Goal: Task Accomplishment & Management: Manage account settings

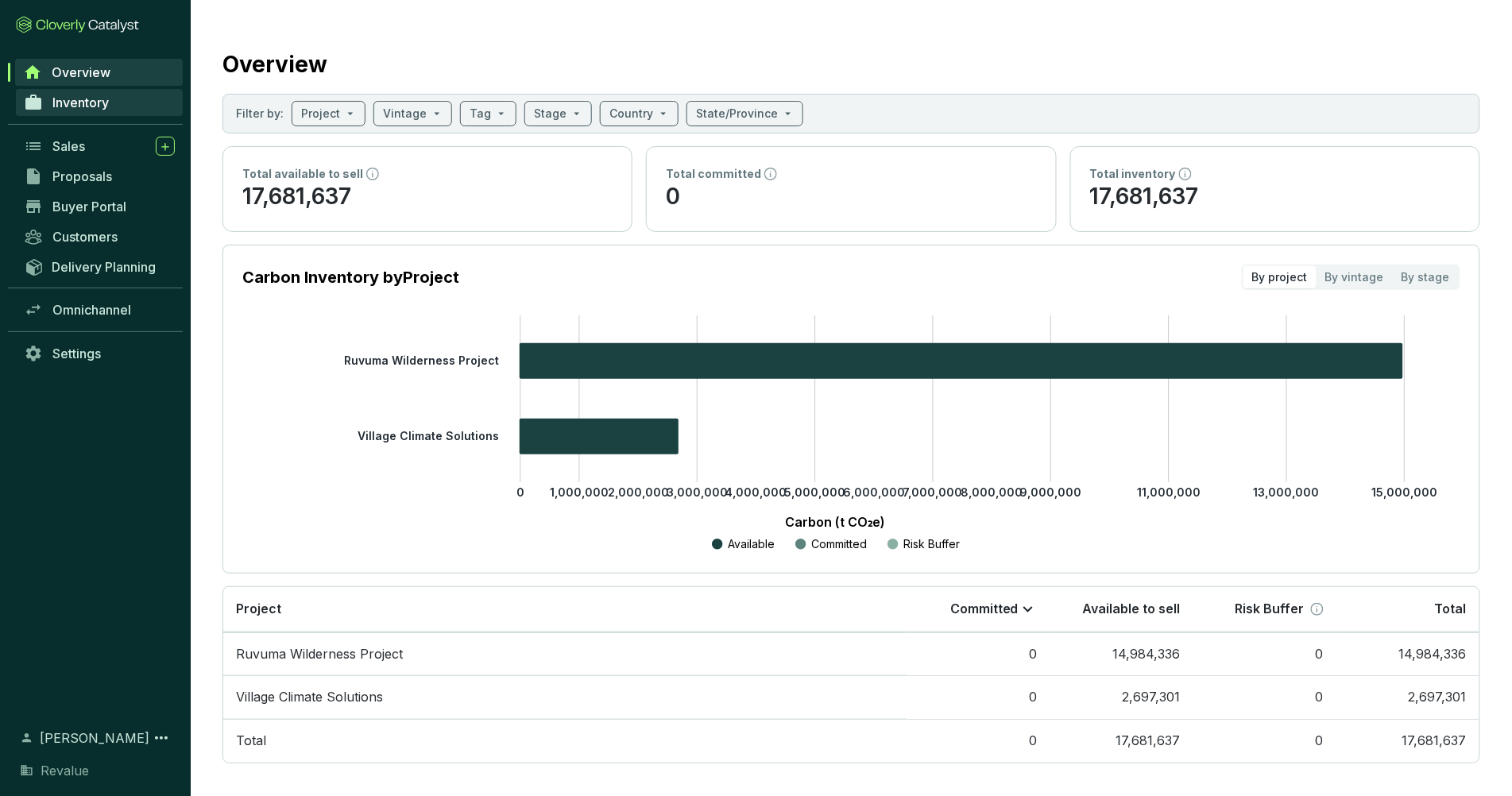
click at [94, 103] on span "Inventory" at bounding box center [81, 103] width 56 height 16
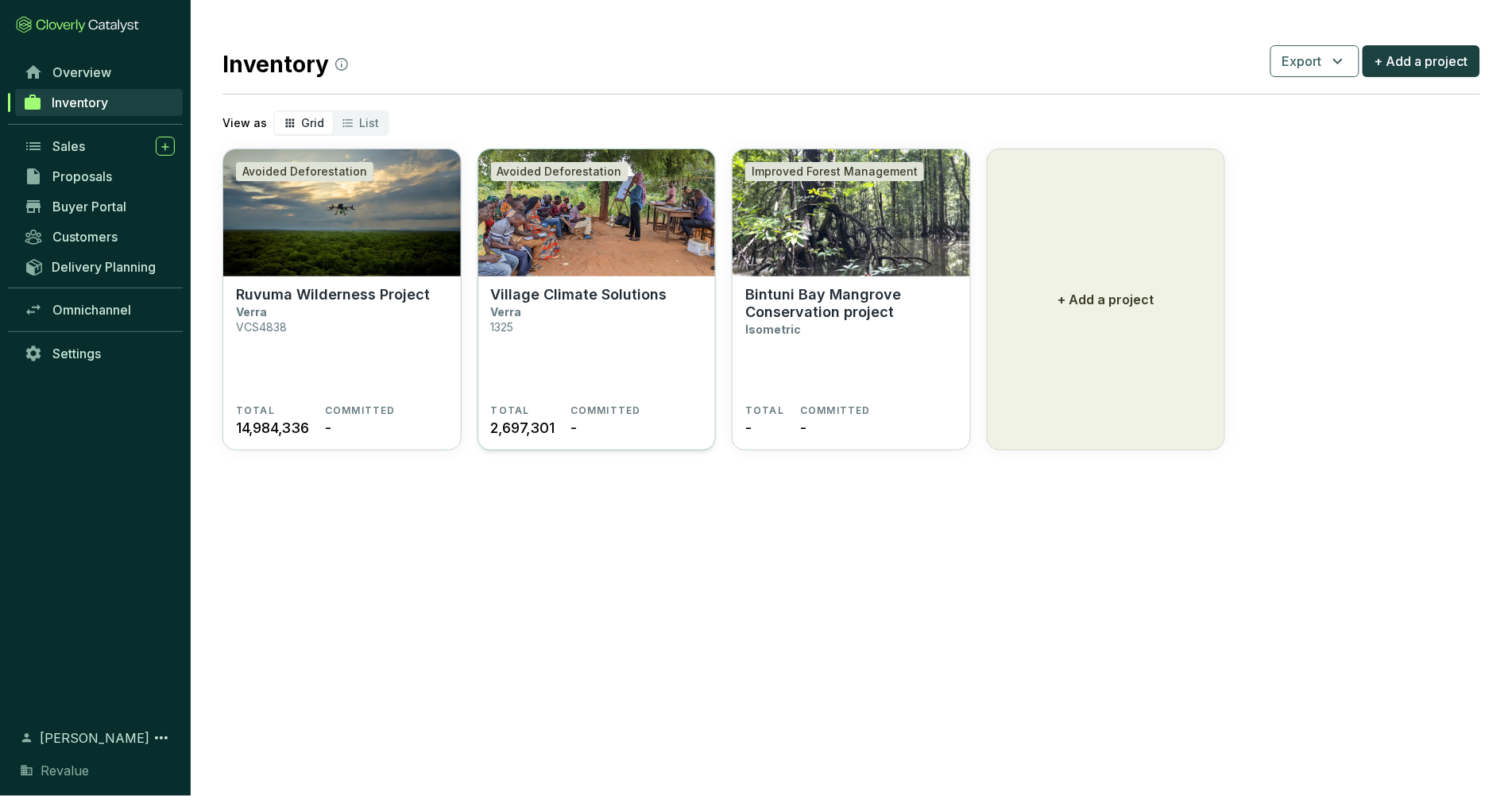
click at [617, 248] on img at bounding box center [596, 212] width 238 height 127
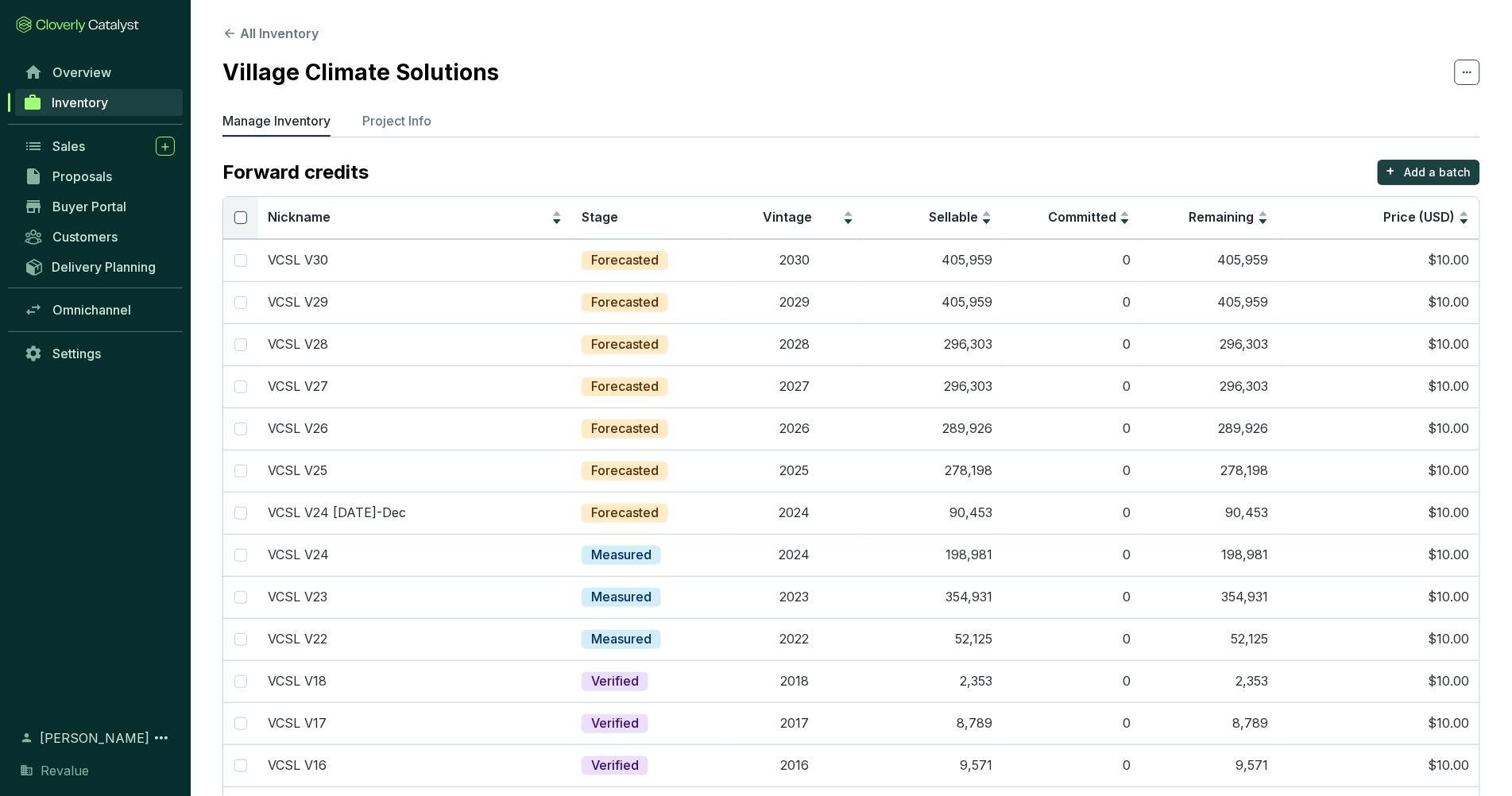
click at [236, 223] on input "Select all" at bounding box center [240, 217] width 12 height 12
checkbox input "true"
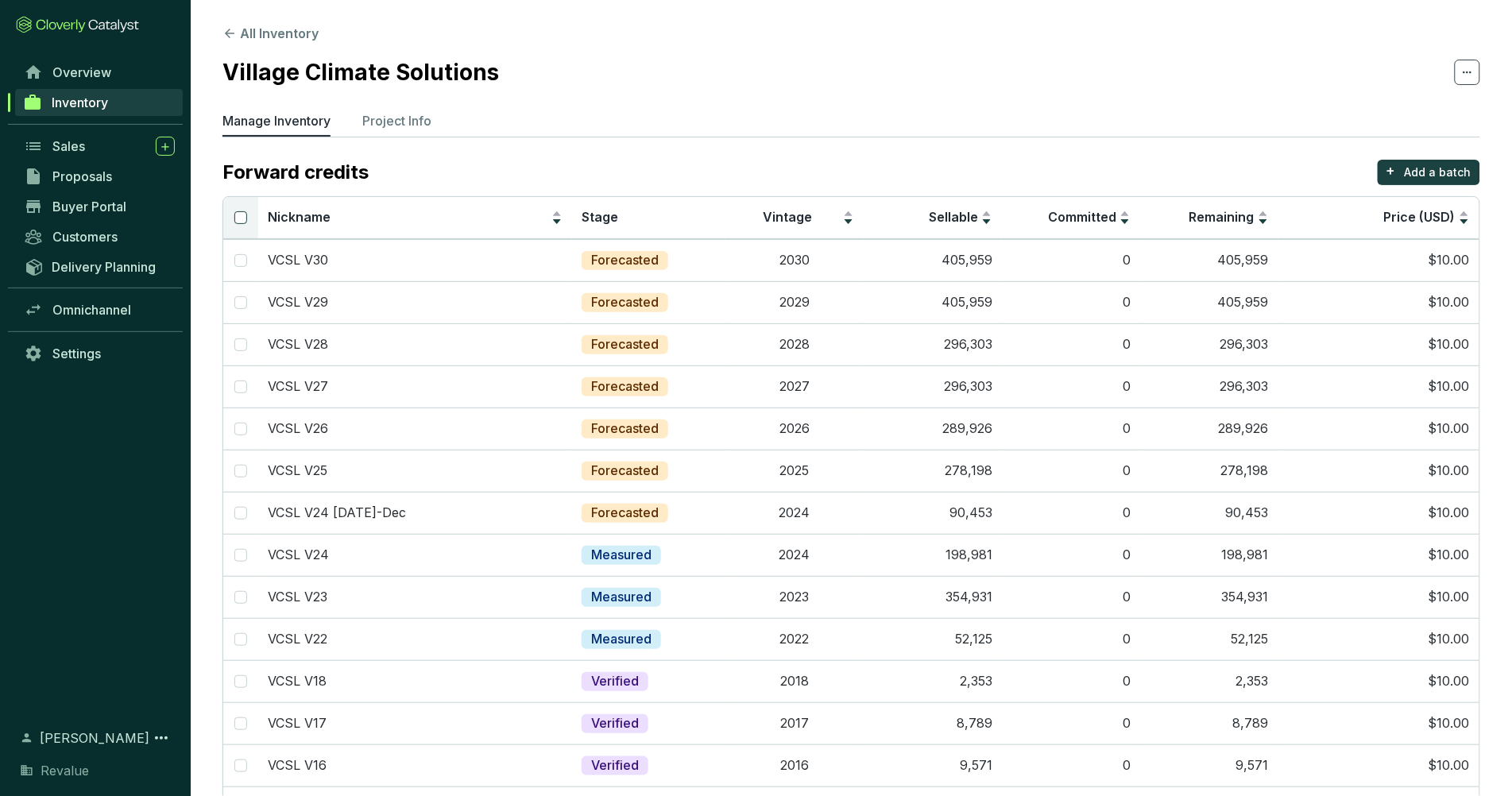
checkbox input "true"
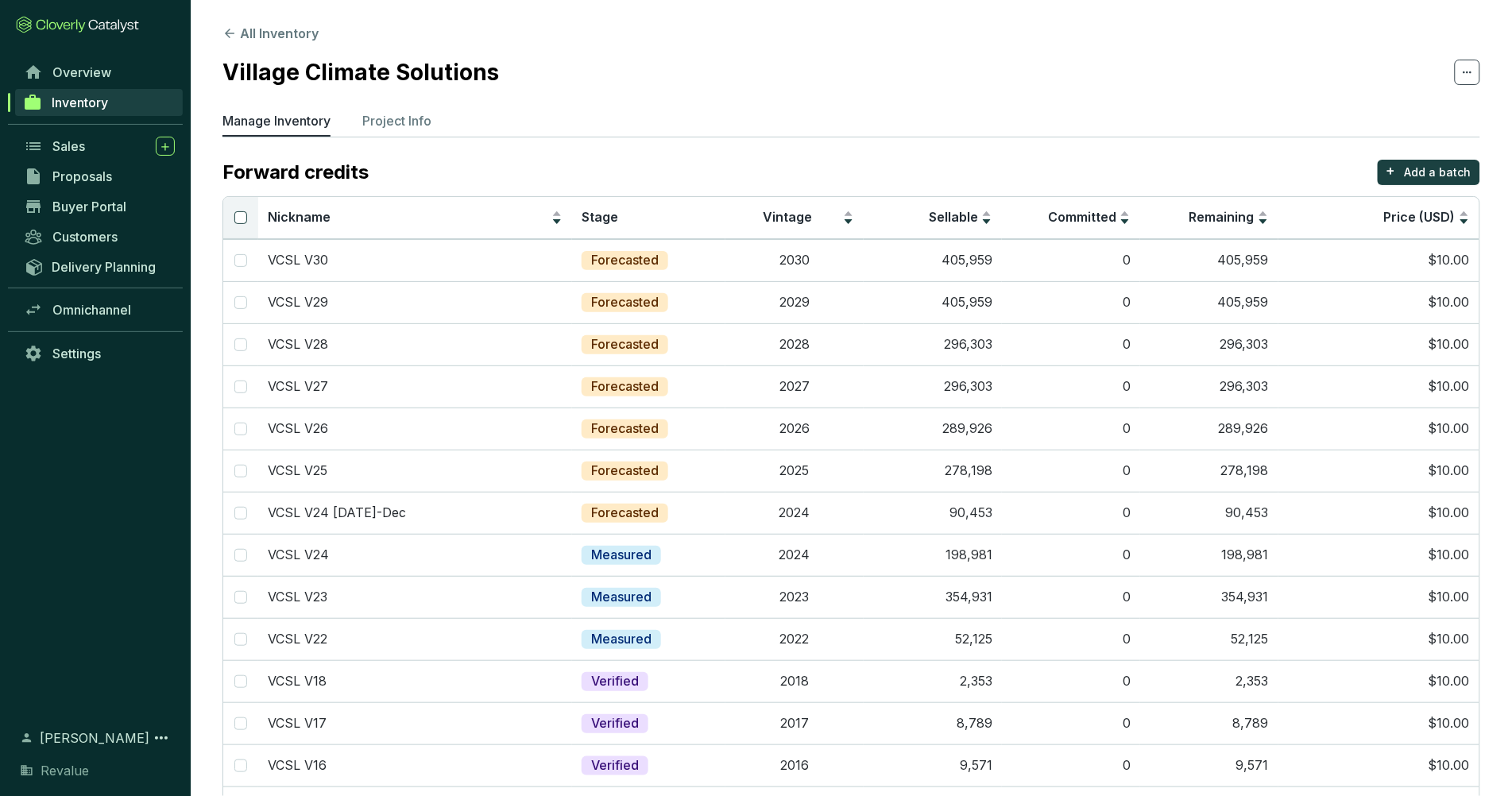
checkbox input "true"
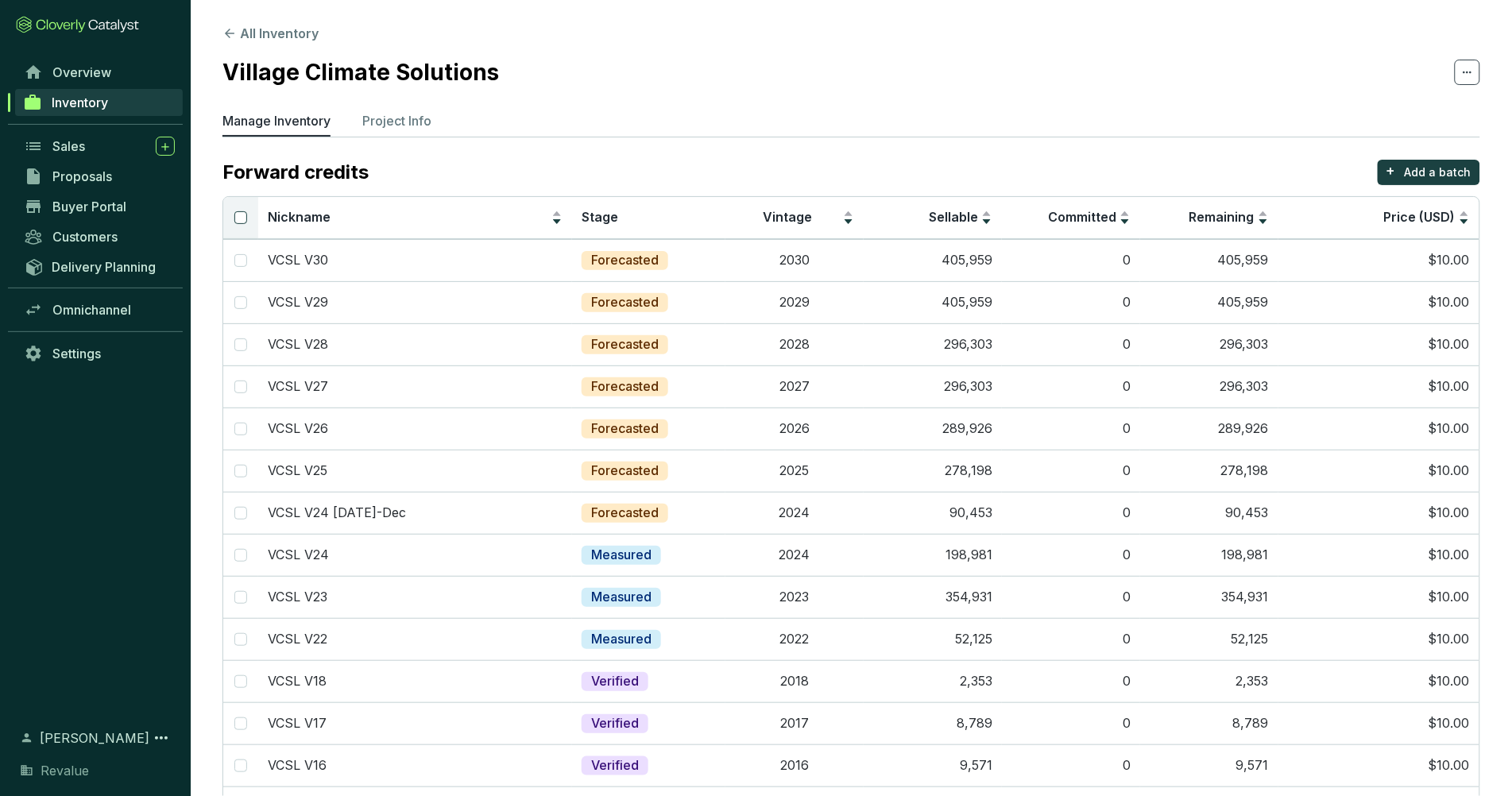
checkbox input "true"
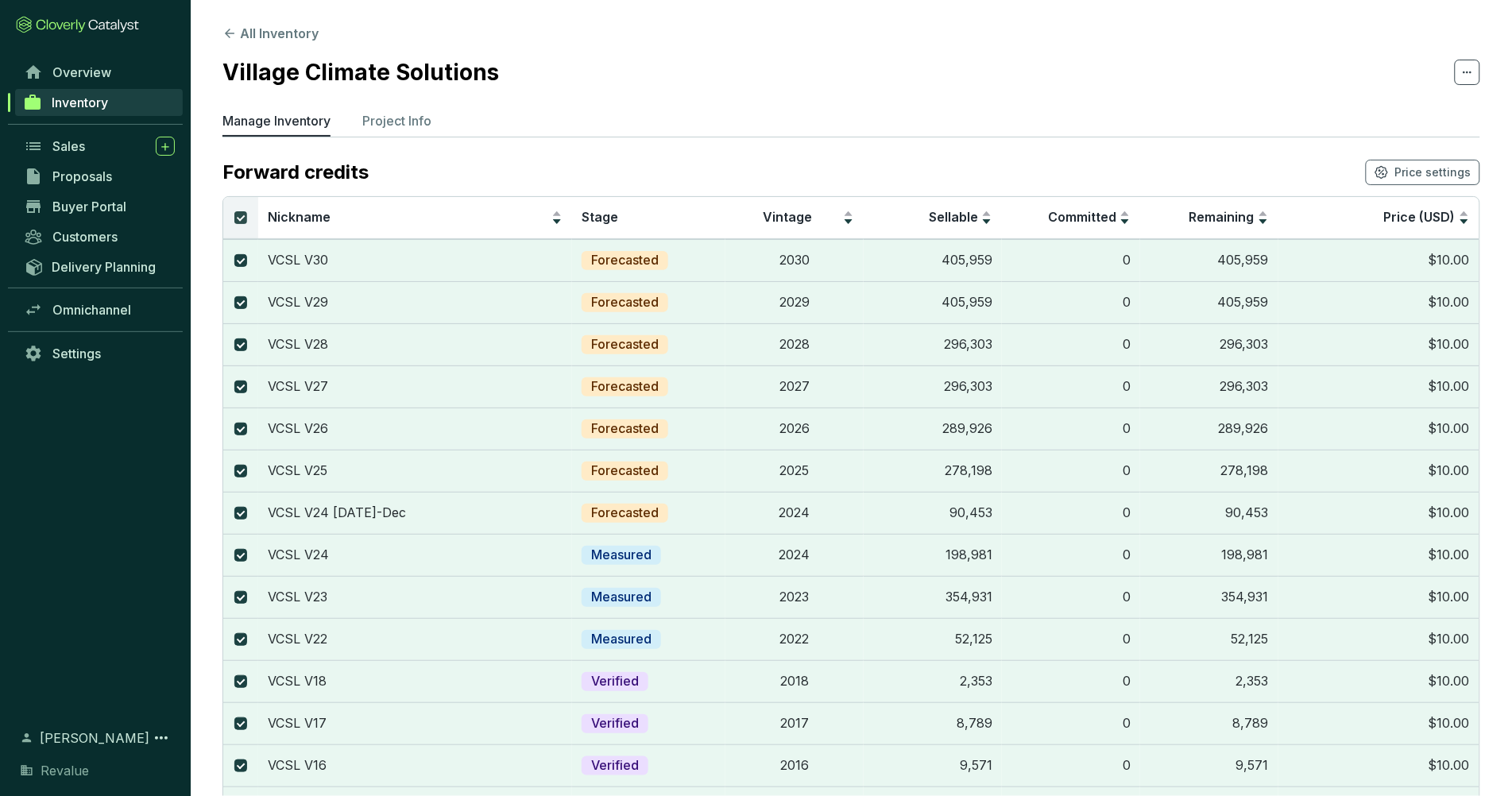
click at [236, 223] on input "Select all" at bounding box center [240, 217] width 12 height 12
checkbox input "false"
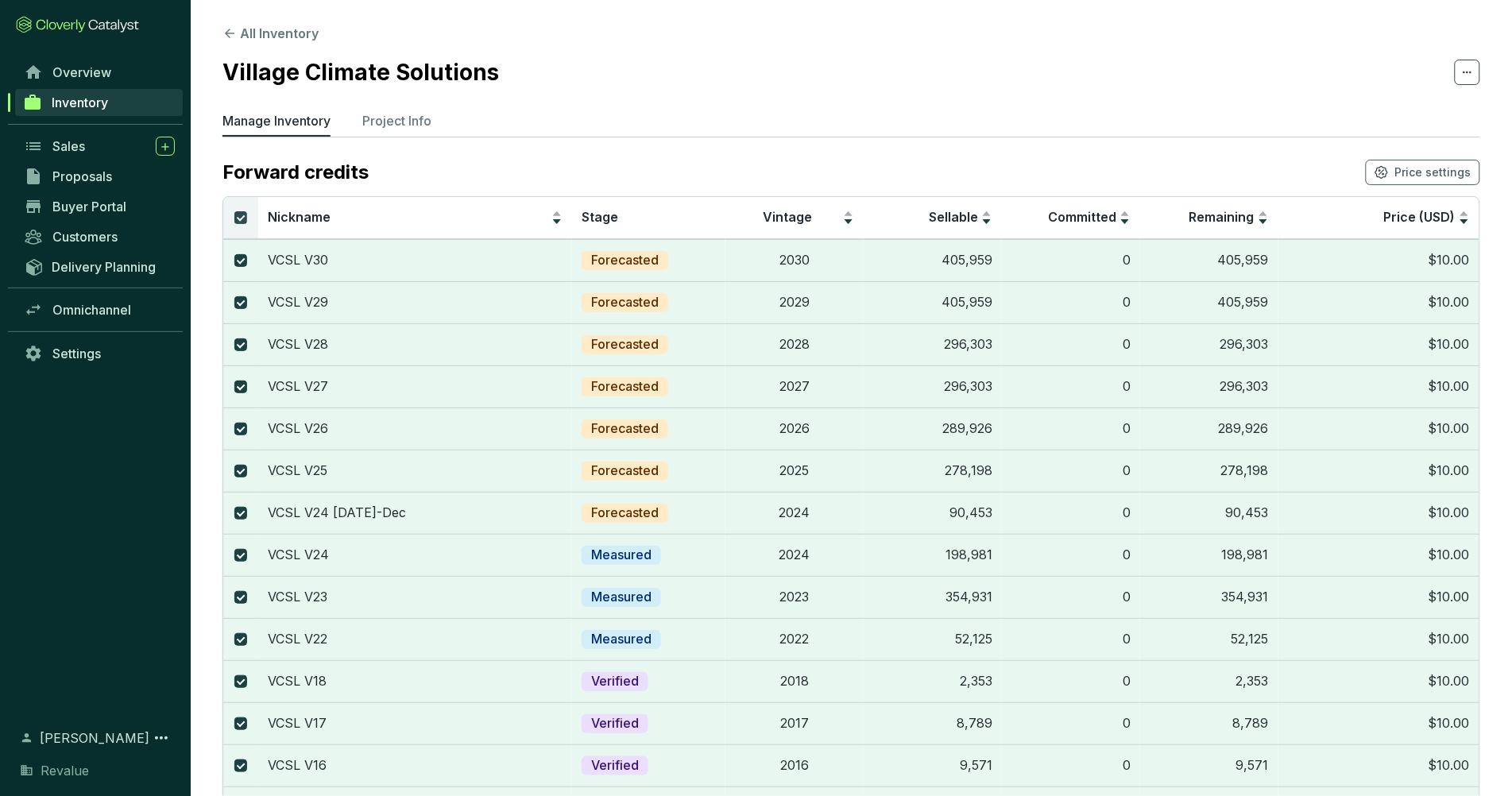
checkbox input "false"
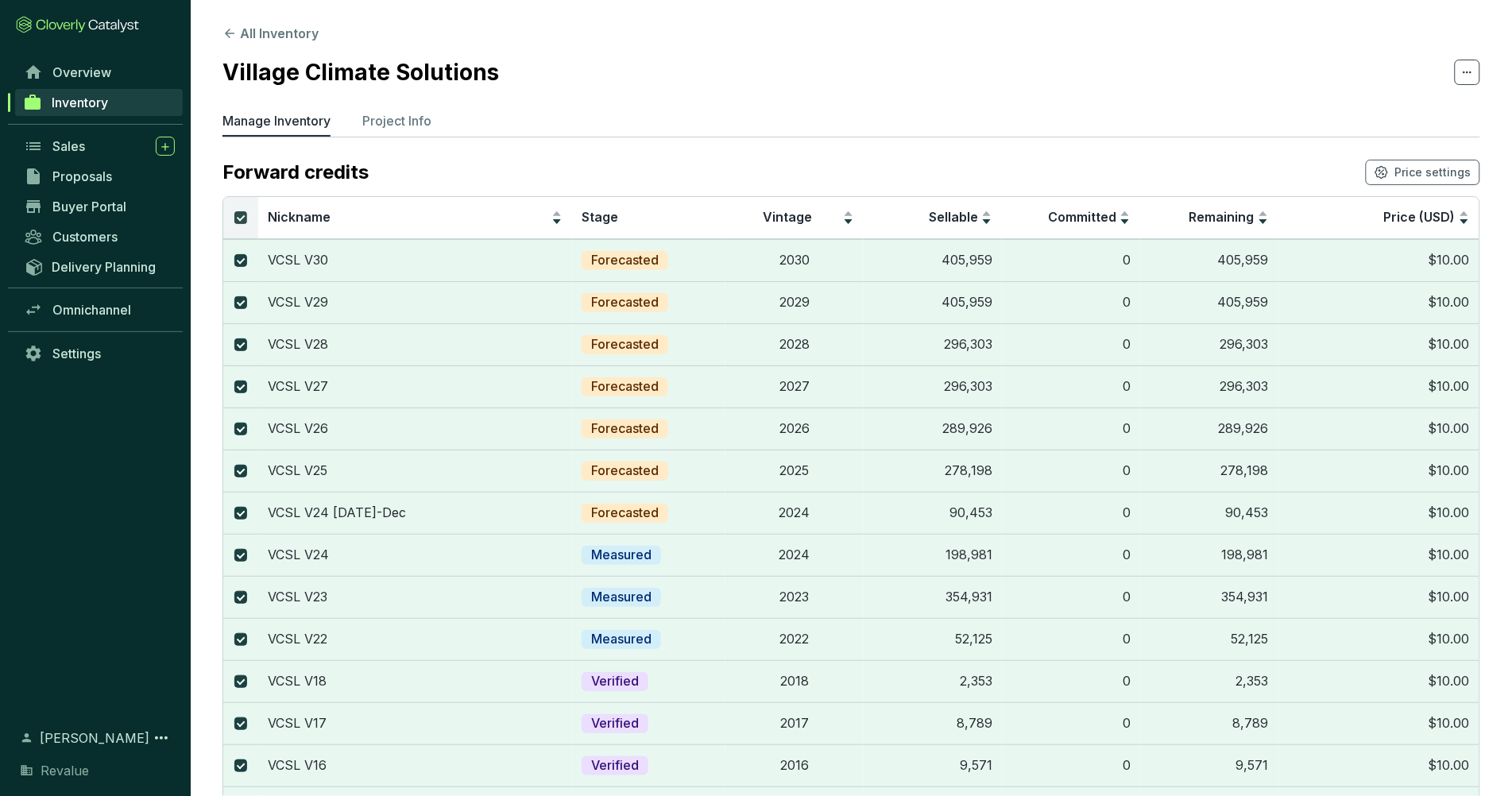
checkbox input "false"
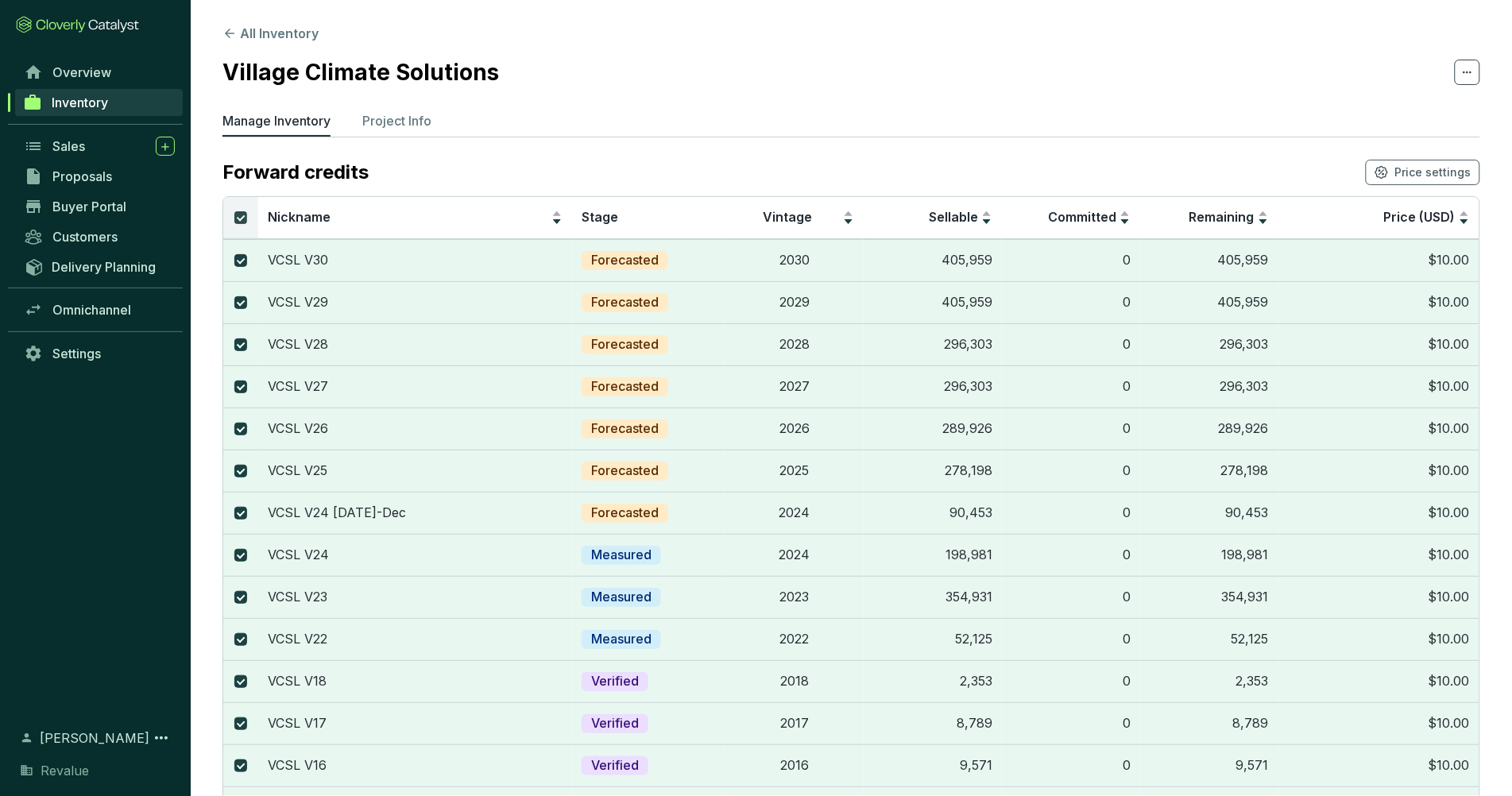
checkbox input "false"
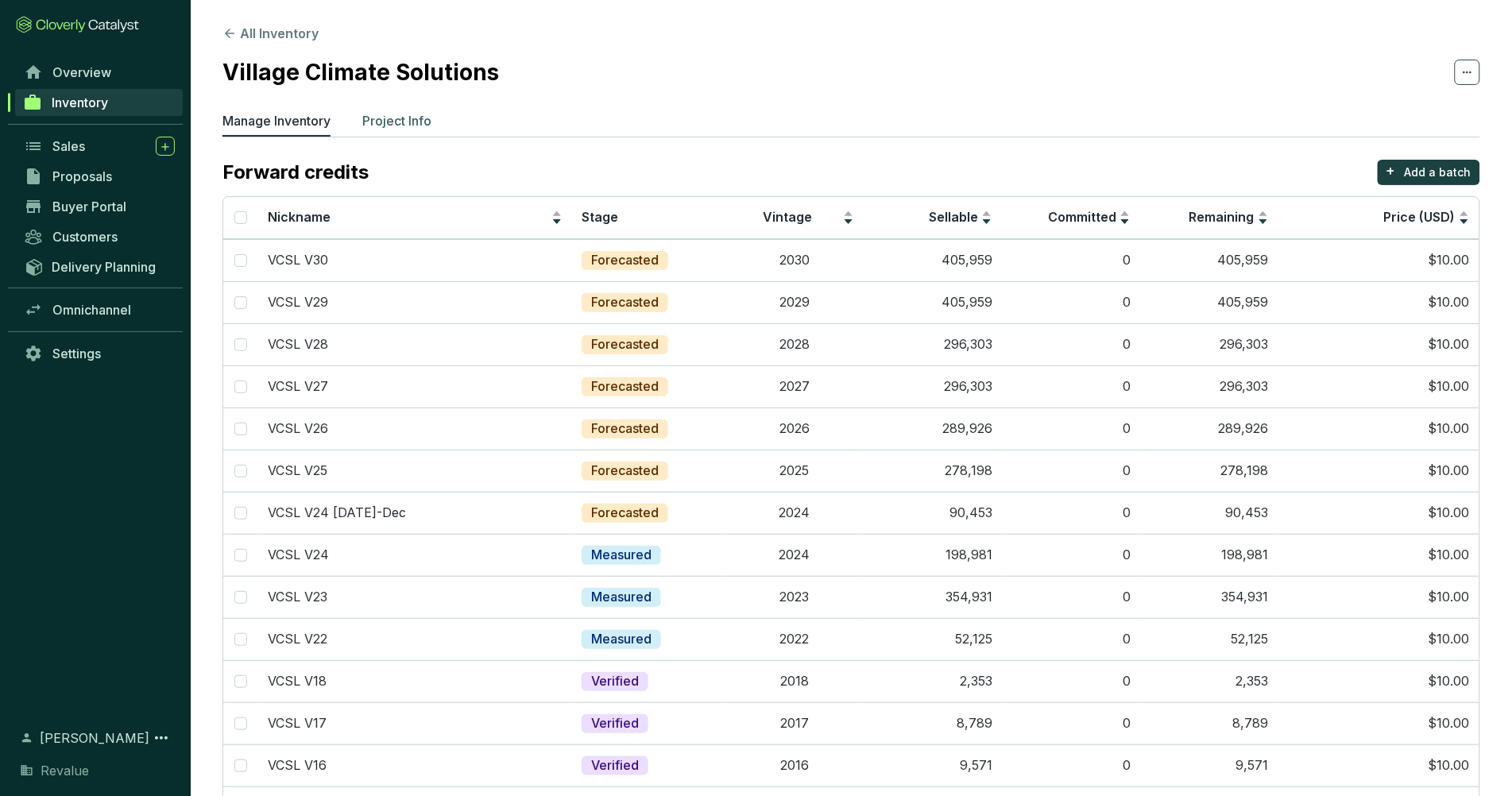
click at [412, 117] on p "Project Info" at bounding box center [396, 121] width 69 height 19
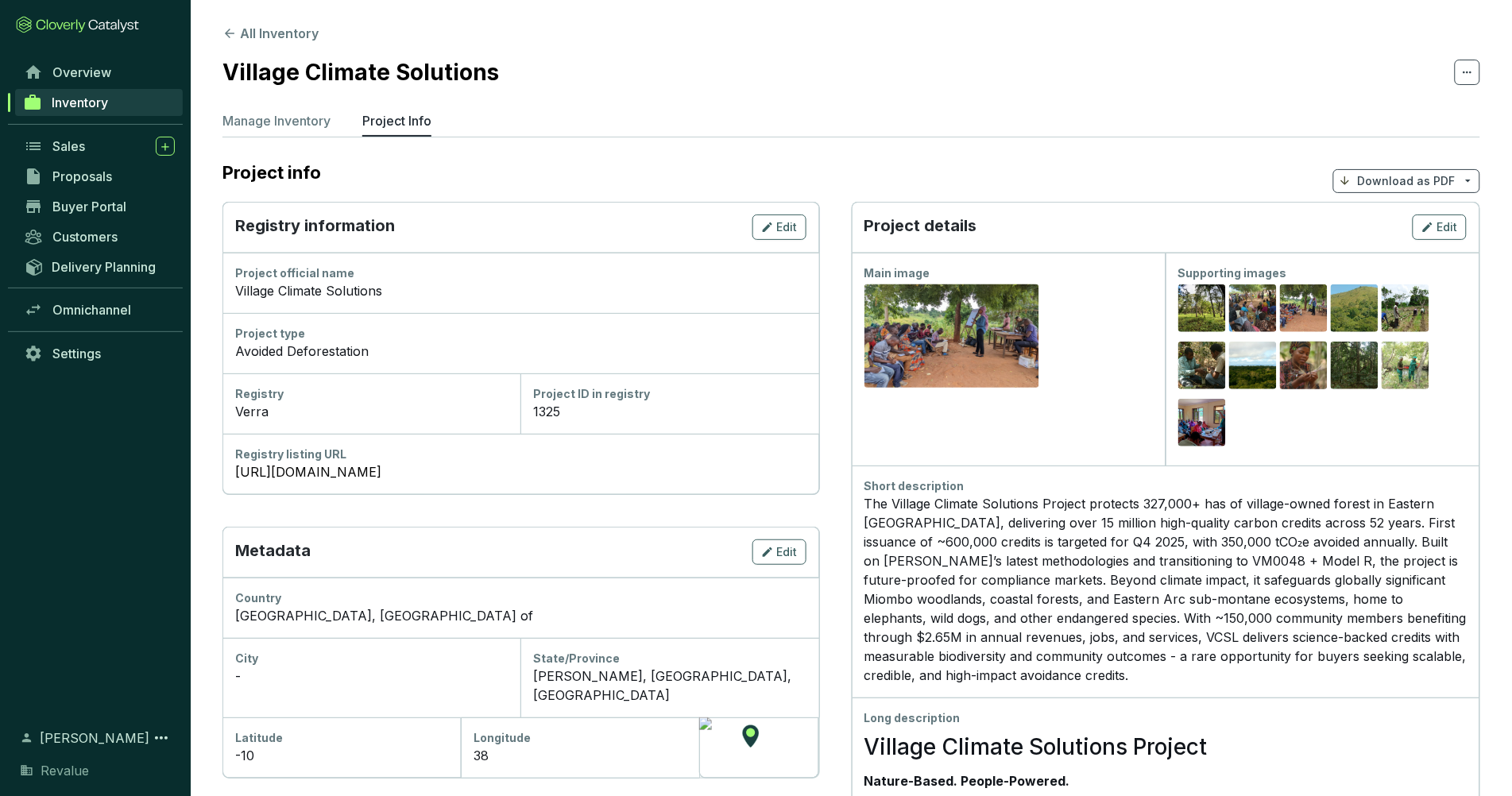
drag, startPoint x: 295, startPoint y: 128, endPoint x: 275, endPoint y: 147, distance: 27.6
click at [295, 128] on p "Manage Inventory" at bounding box center [276, 121] width 108 height 19
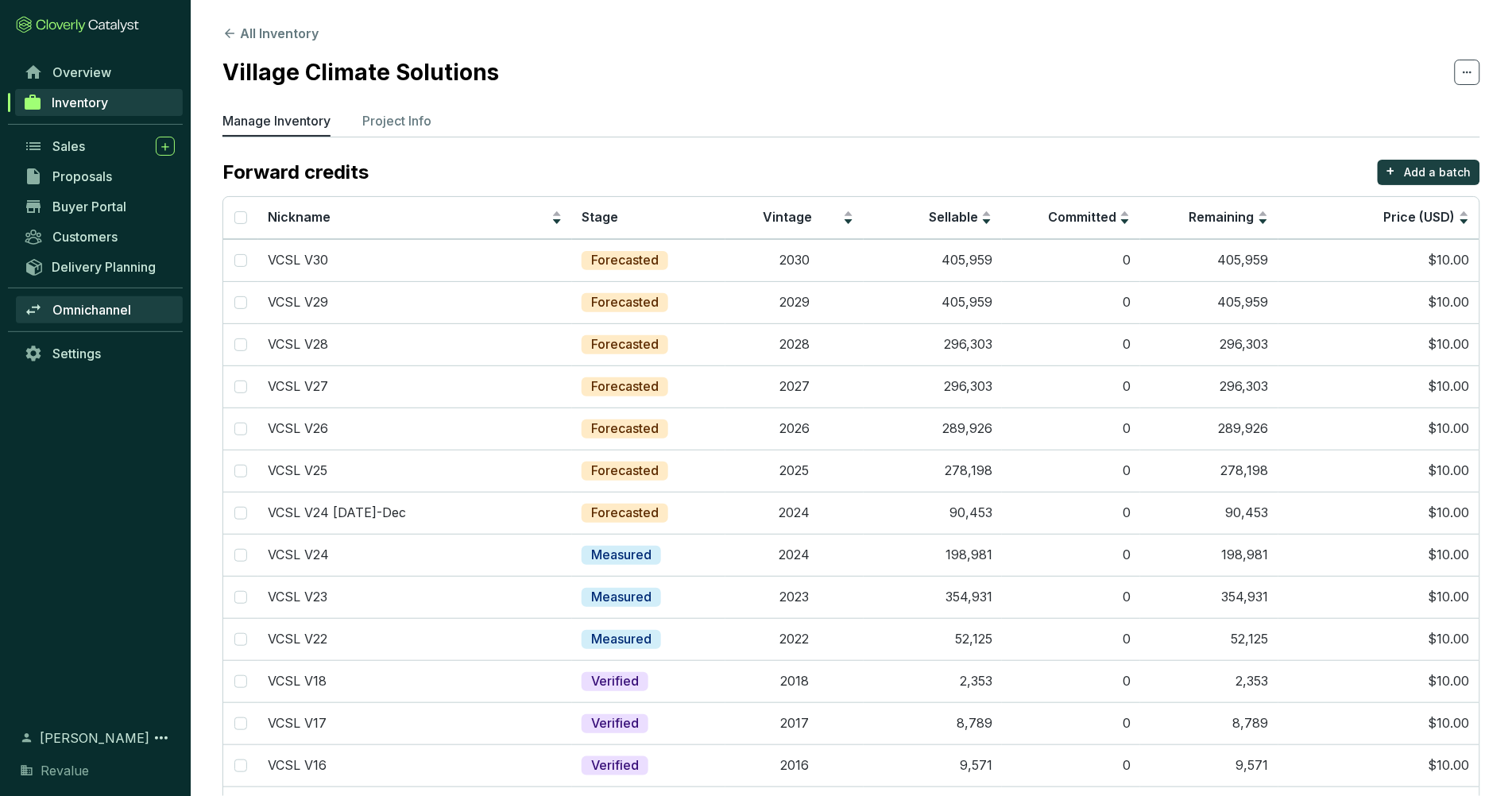
click at [101, 311] on span "Omnichannel" at bounding box center [92, 309] width 79 height 16
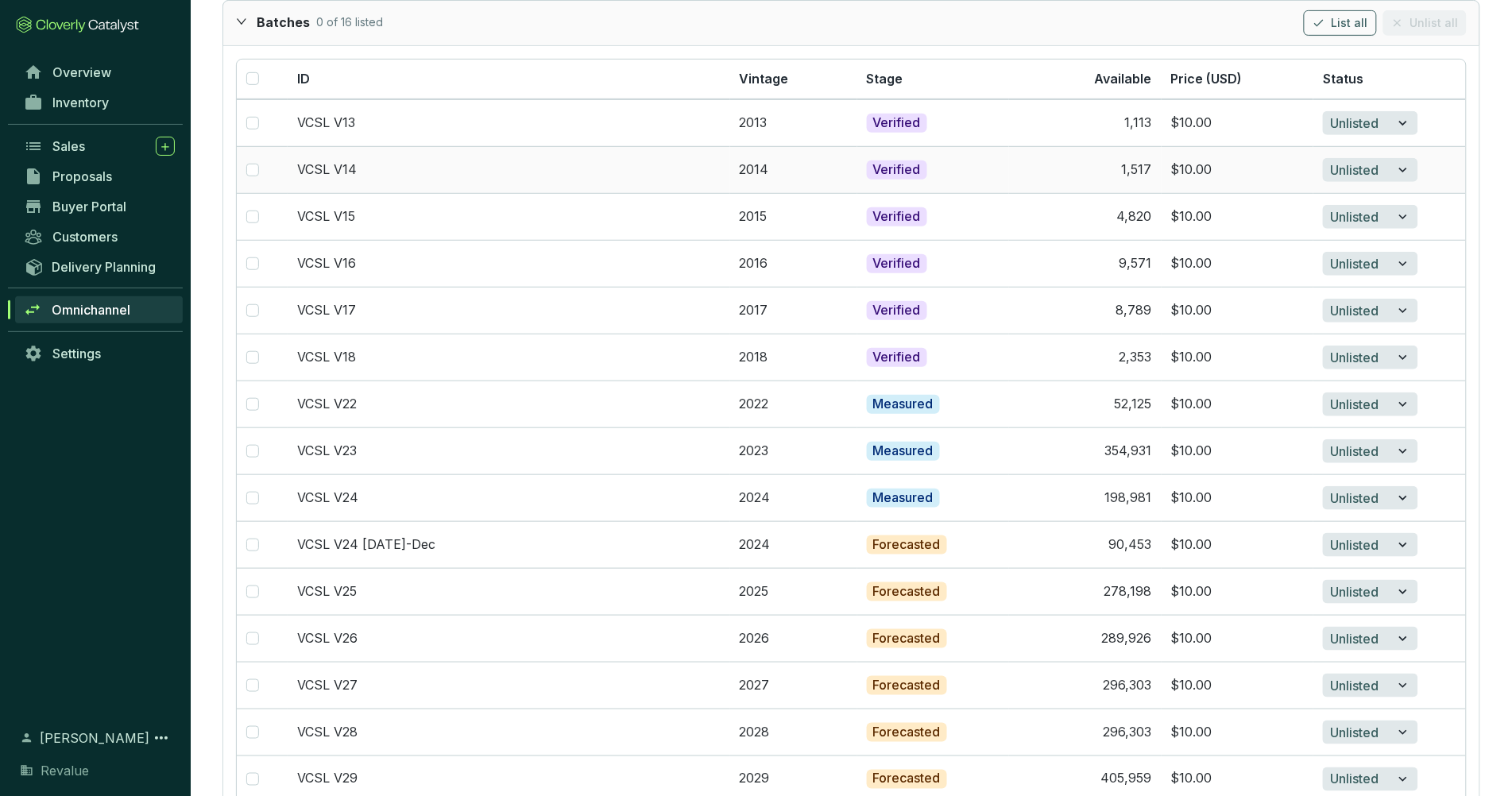
scroll to position [2264, 0]
click at [258, 87] on input "checkbox" at bounding box center [253, 80] width 12 height 12
checkbox input "true"
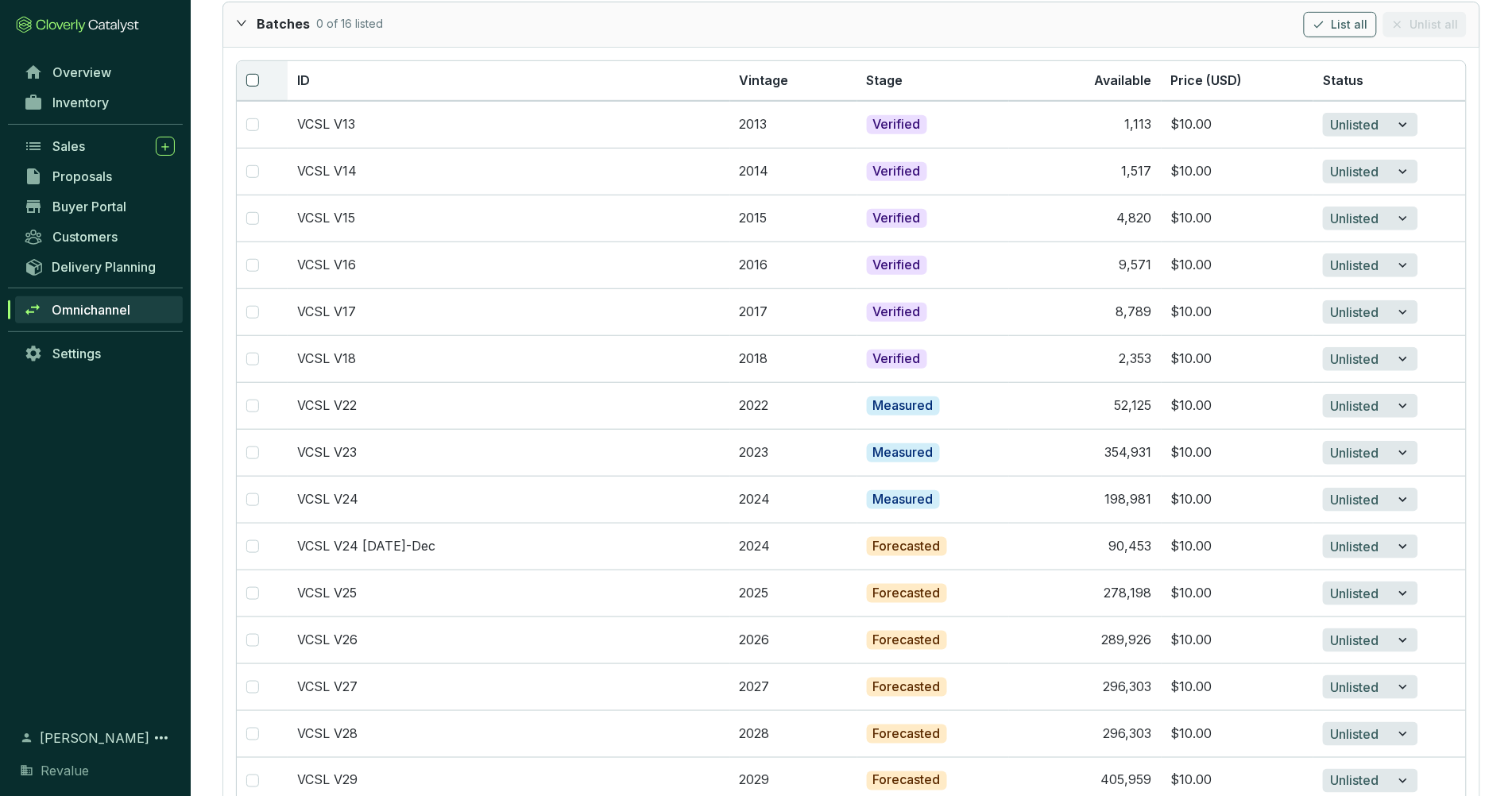
checkbox input "true"
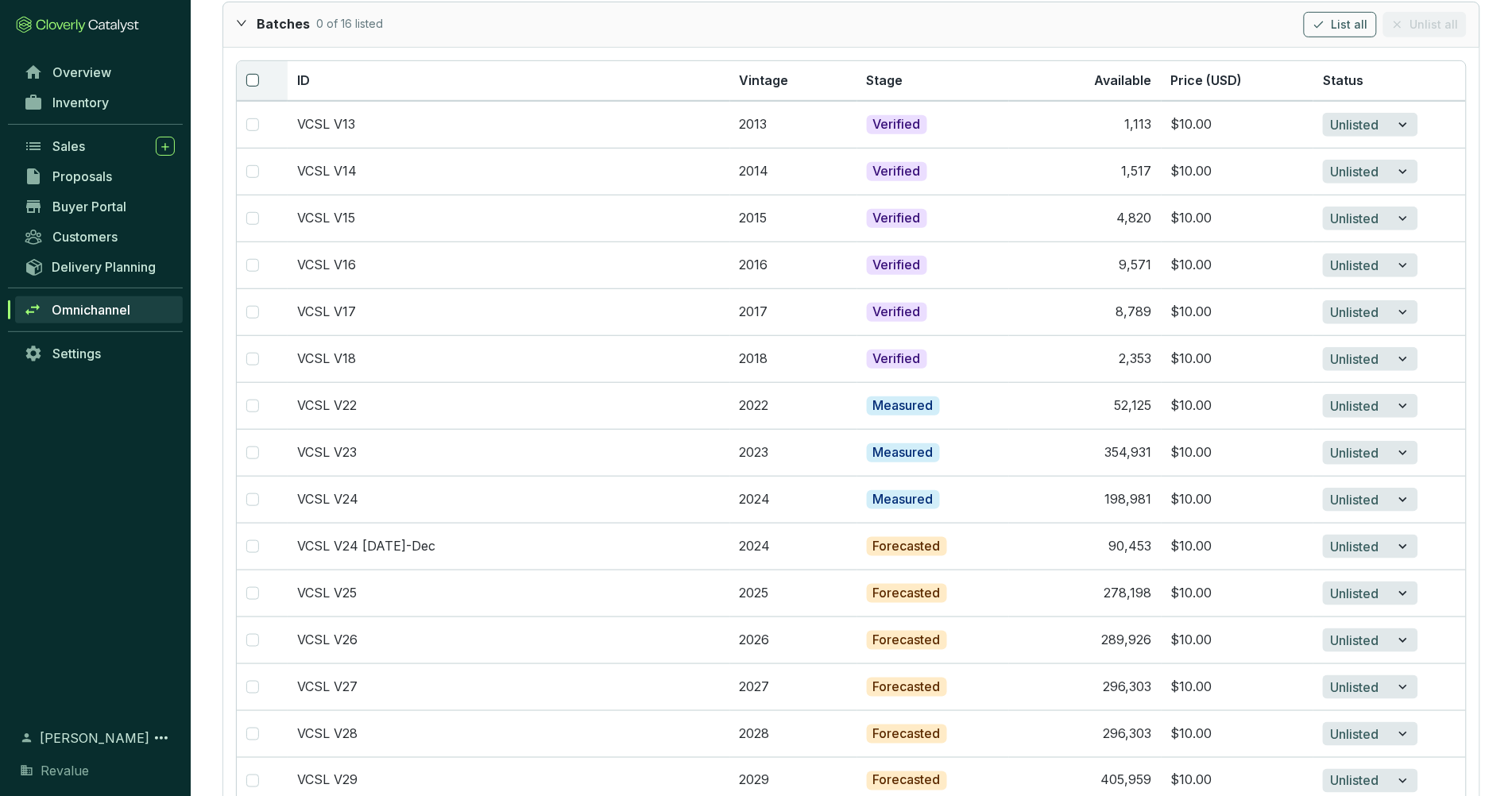
checkbox input "true"
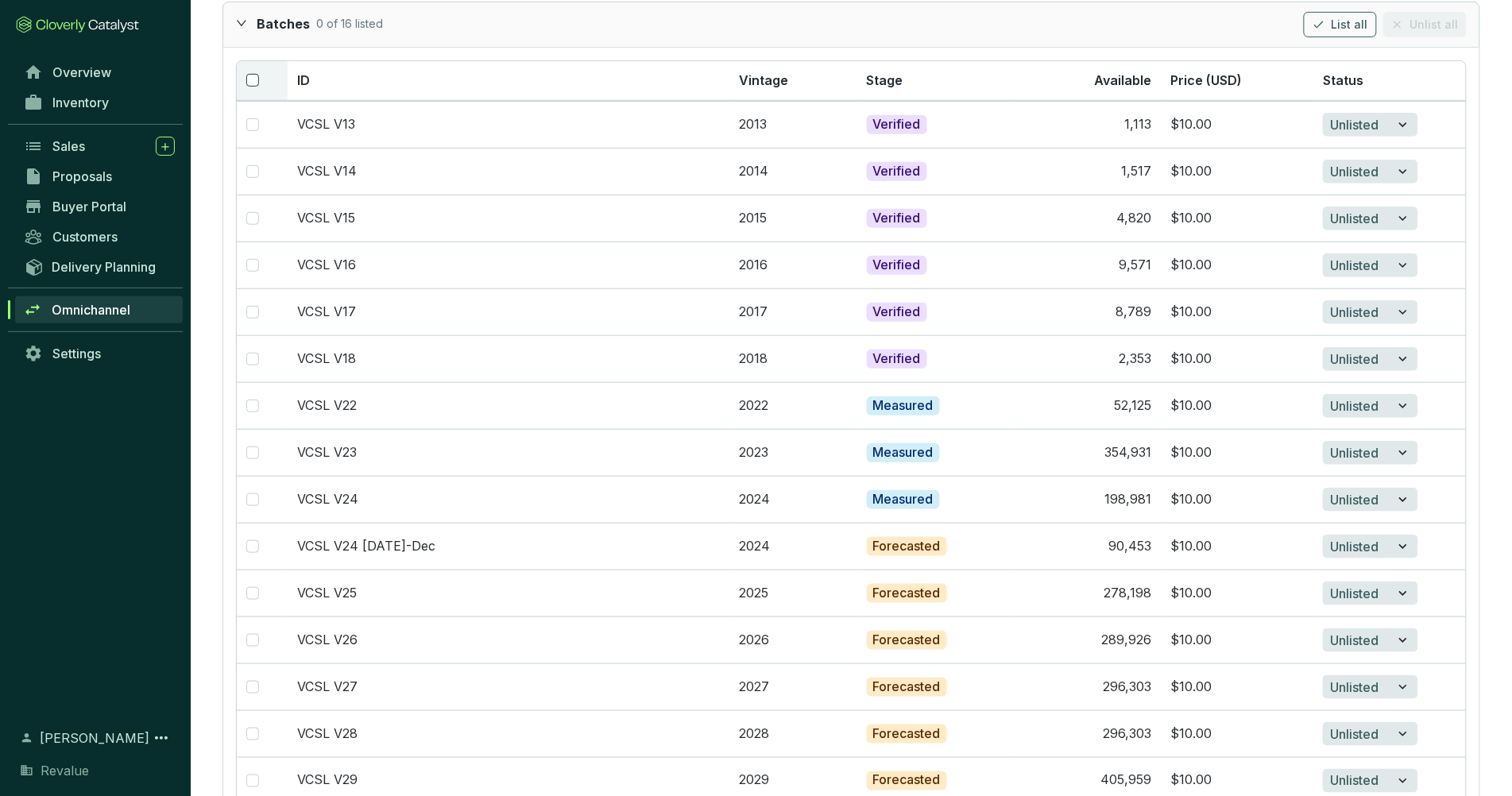
checkbox input "true"
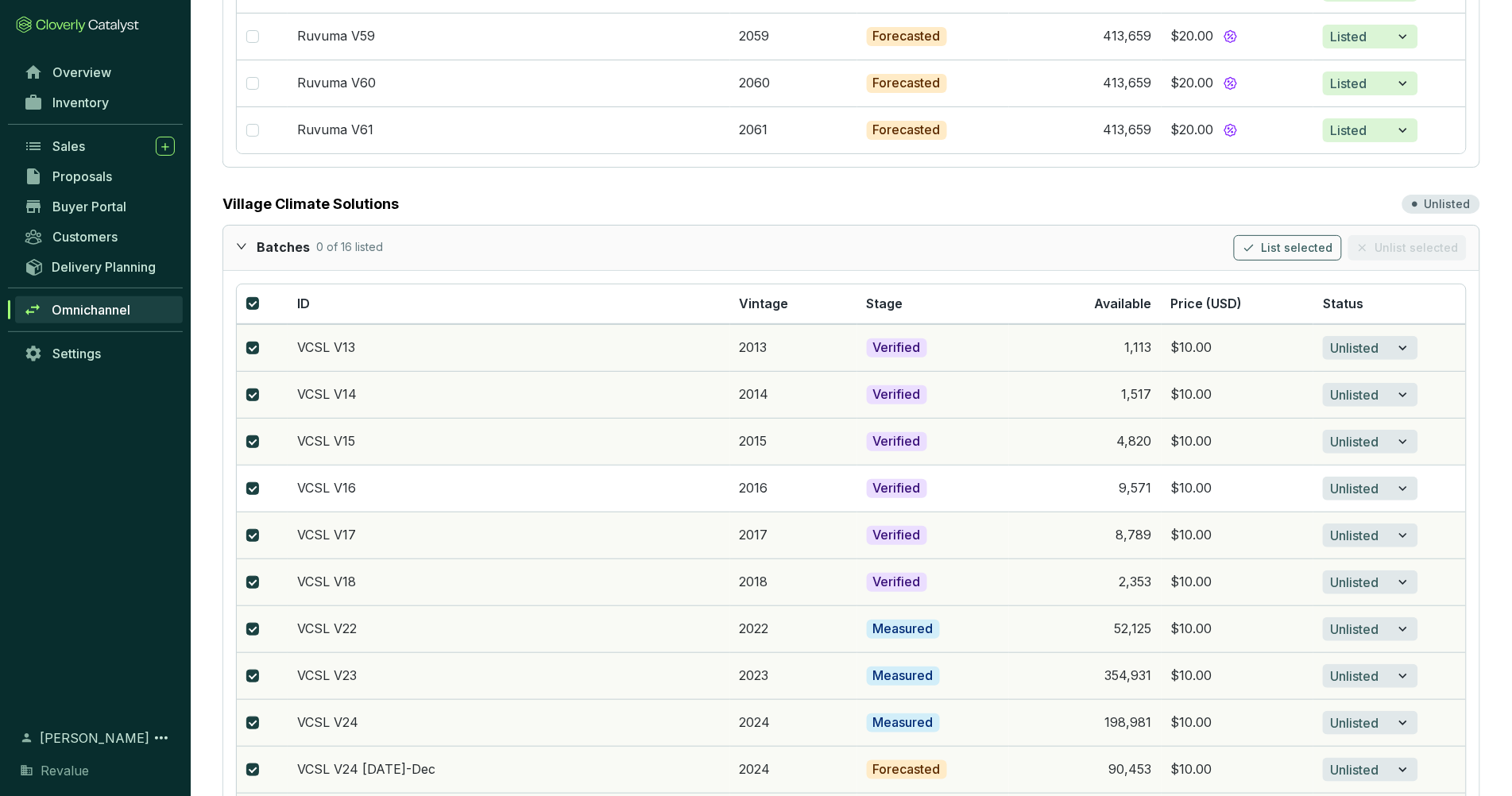
scroll to position [2045, 0]
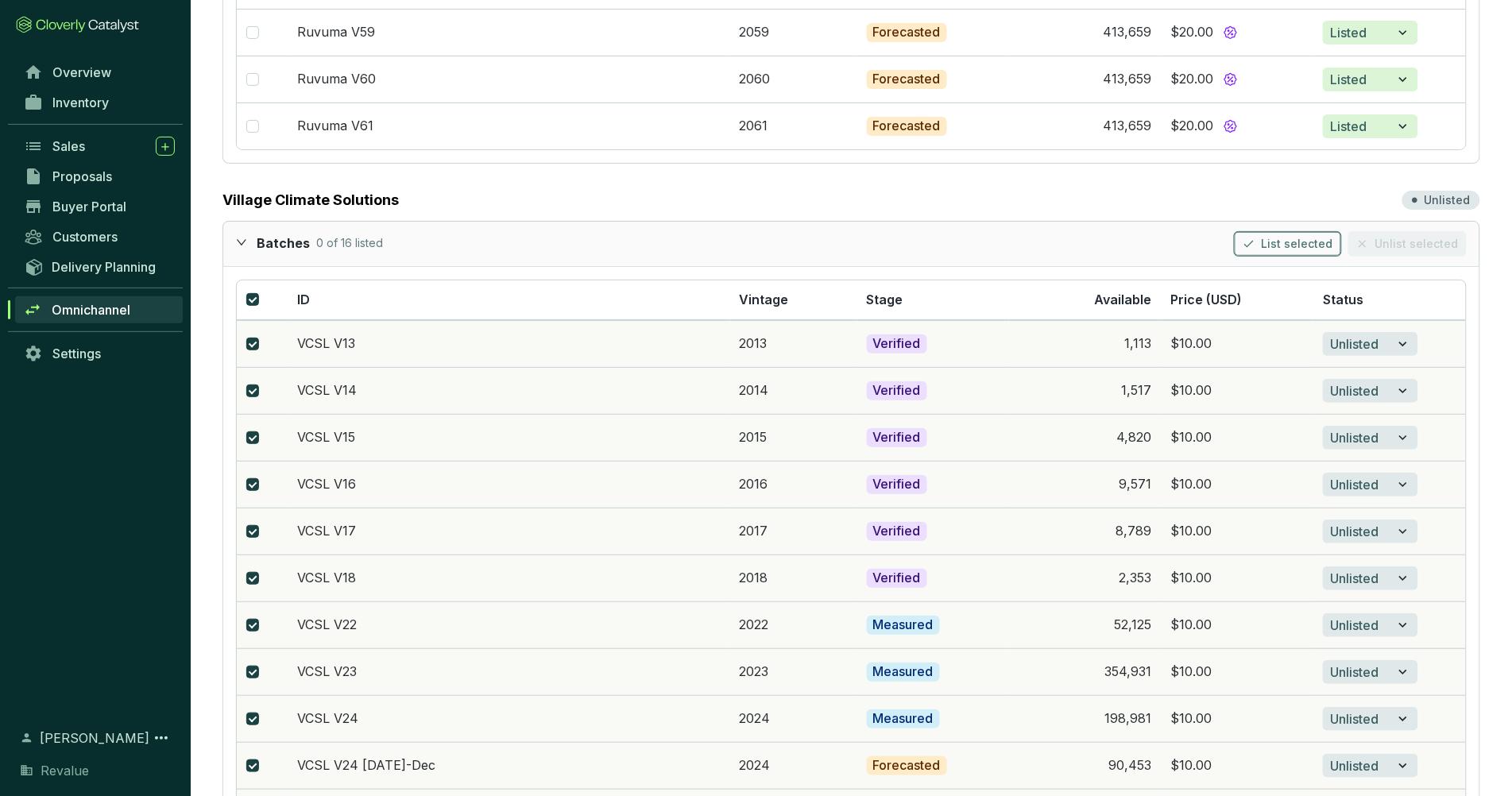
click at [1313, 252] on span "List selected" at bounding box center [1298, 244] width 72 height 16
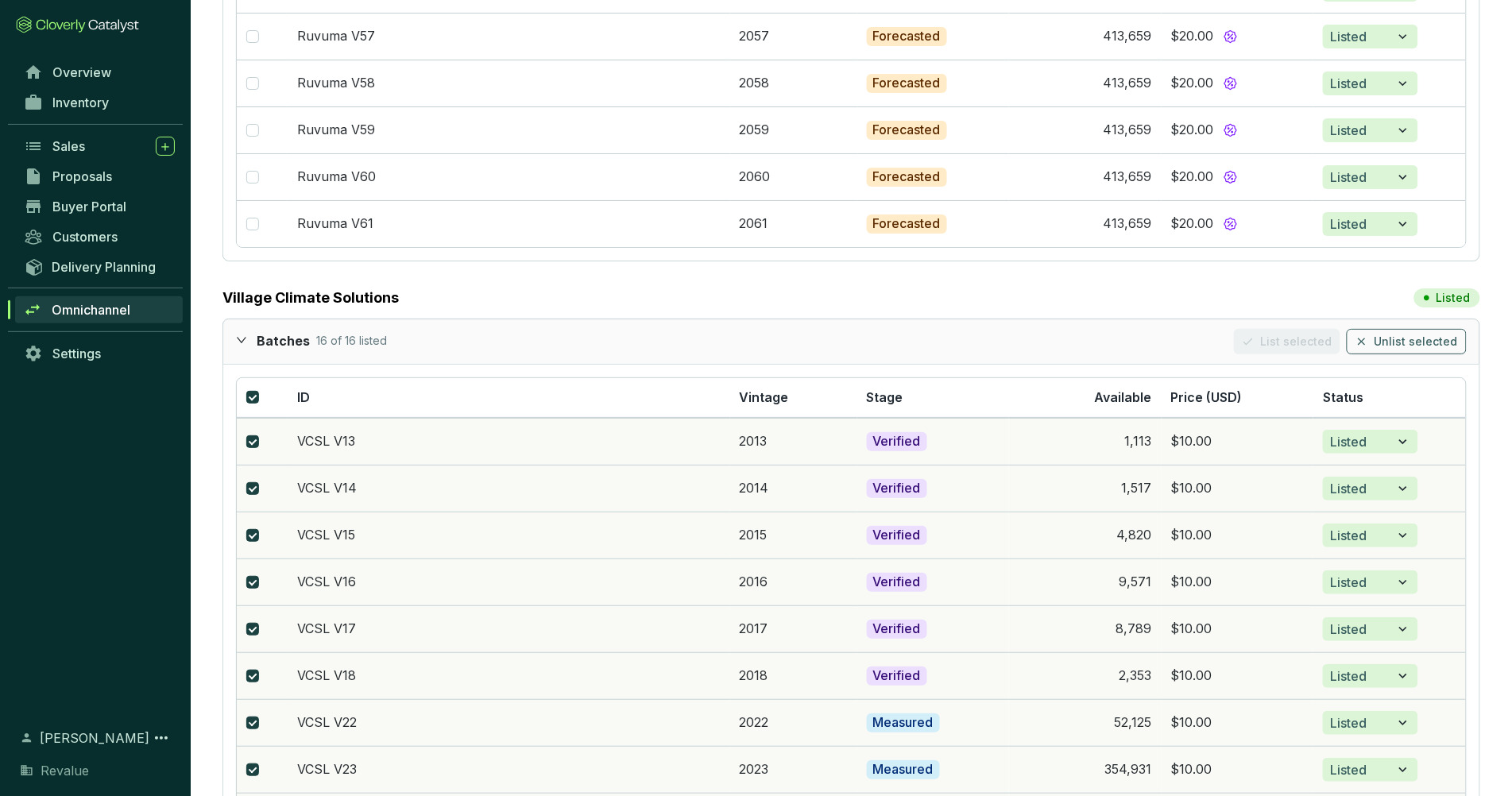
scroll to position [1844, 0]
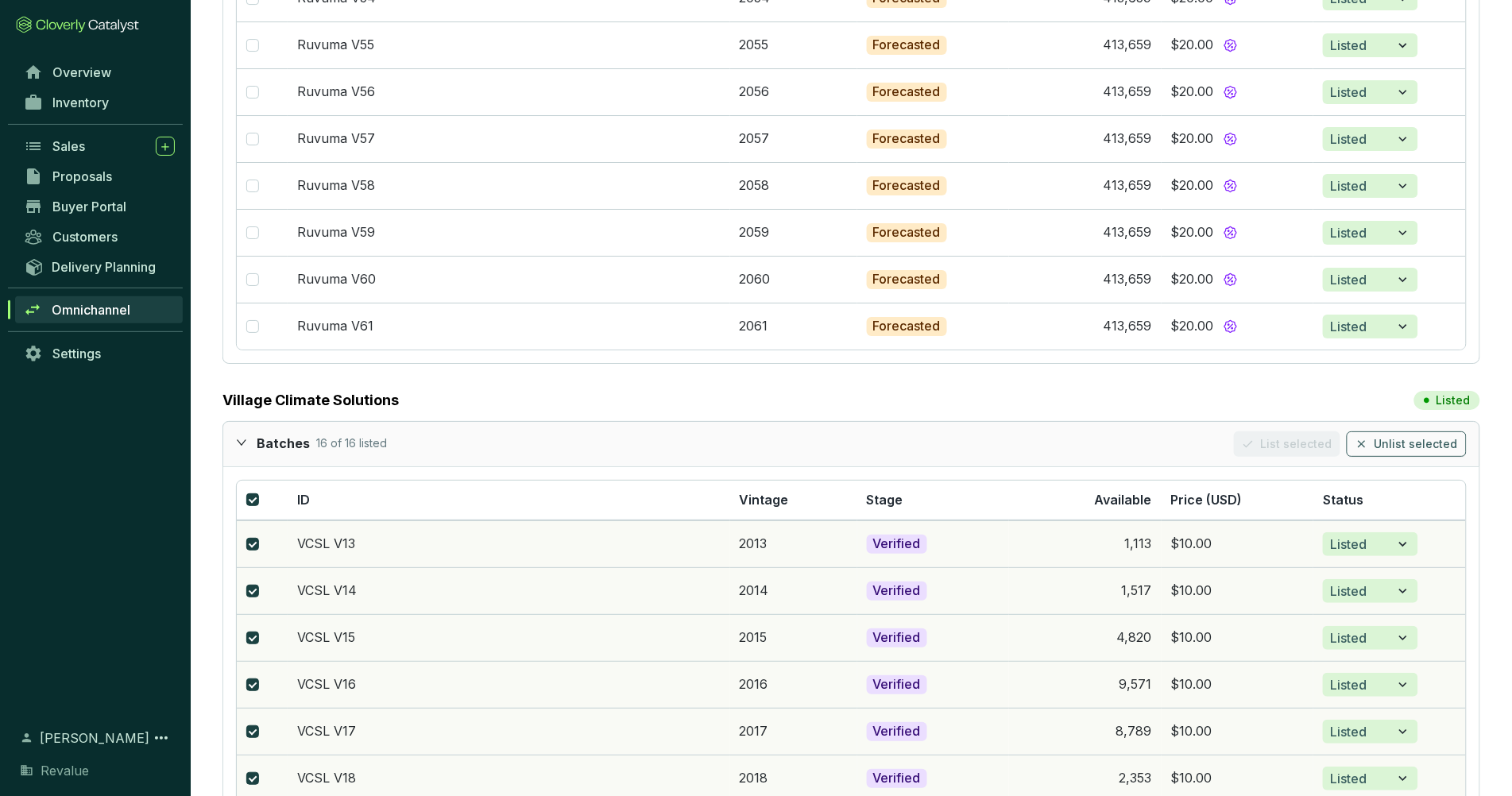
click at [244, 448] on icon "expanded" at bounding box center [241, 442] width 11 height 11
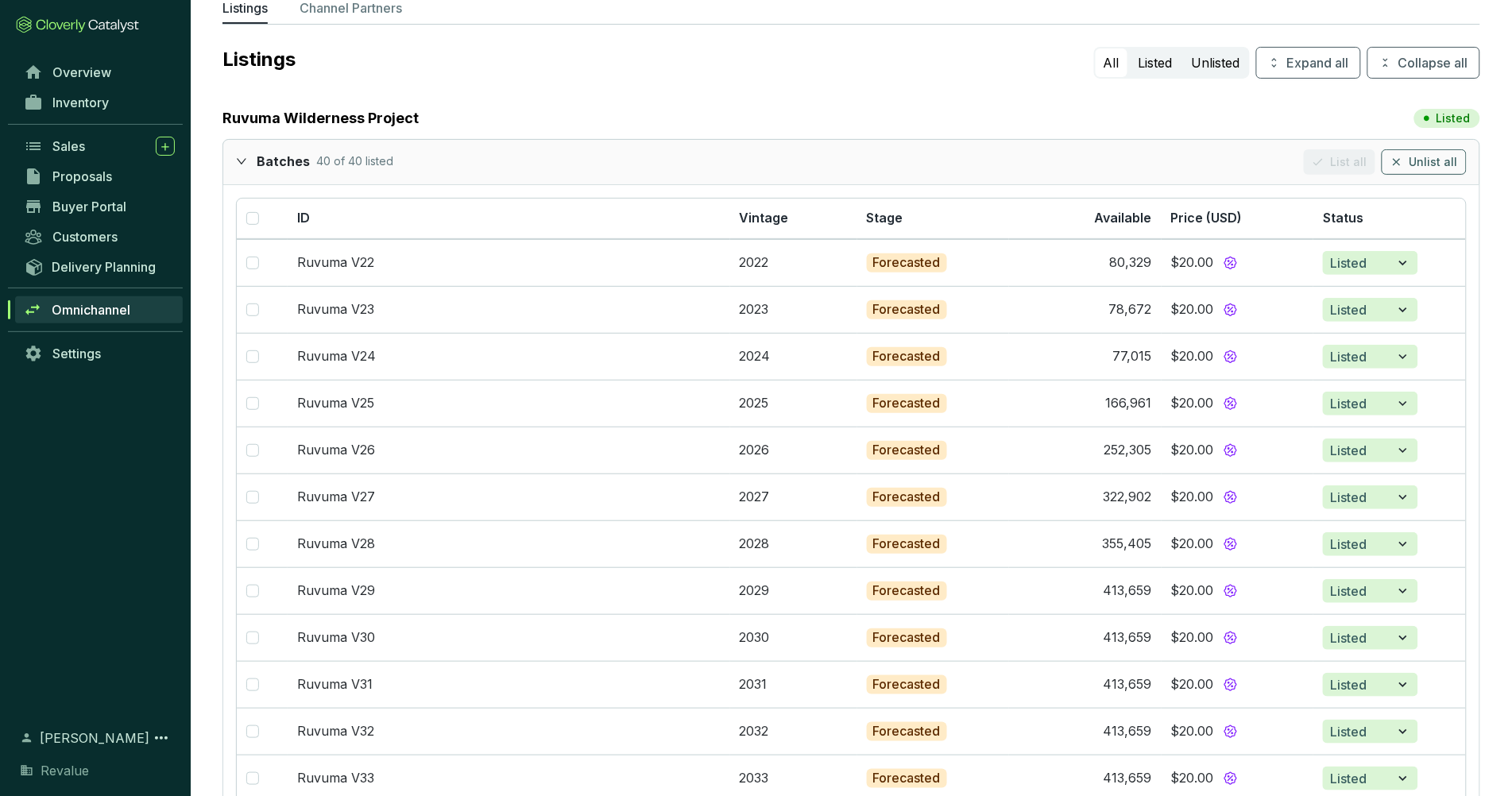
scroll to position [0, 0]
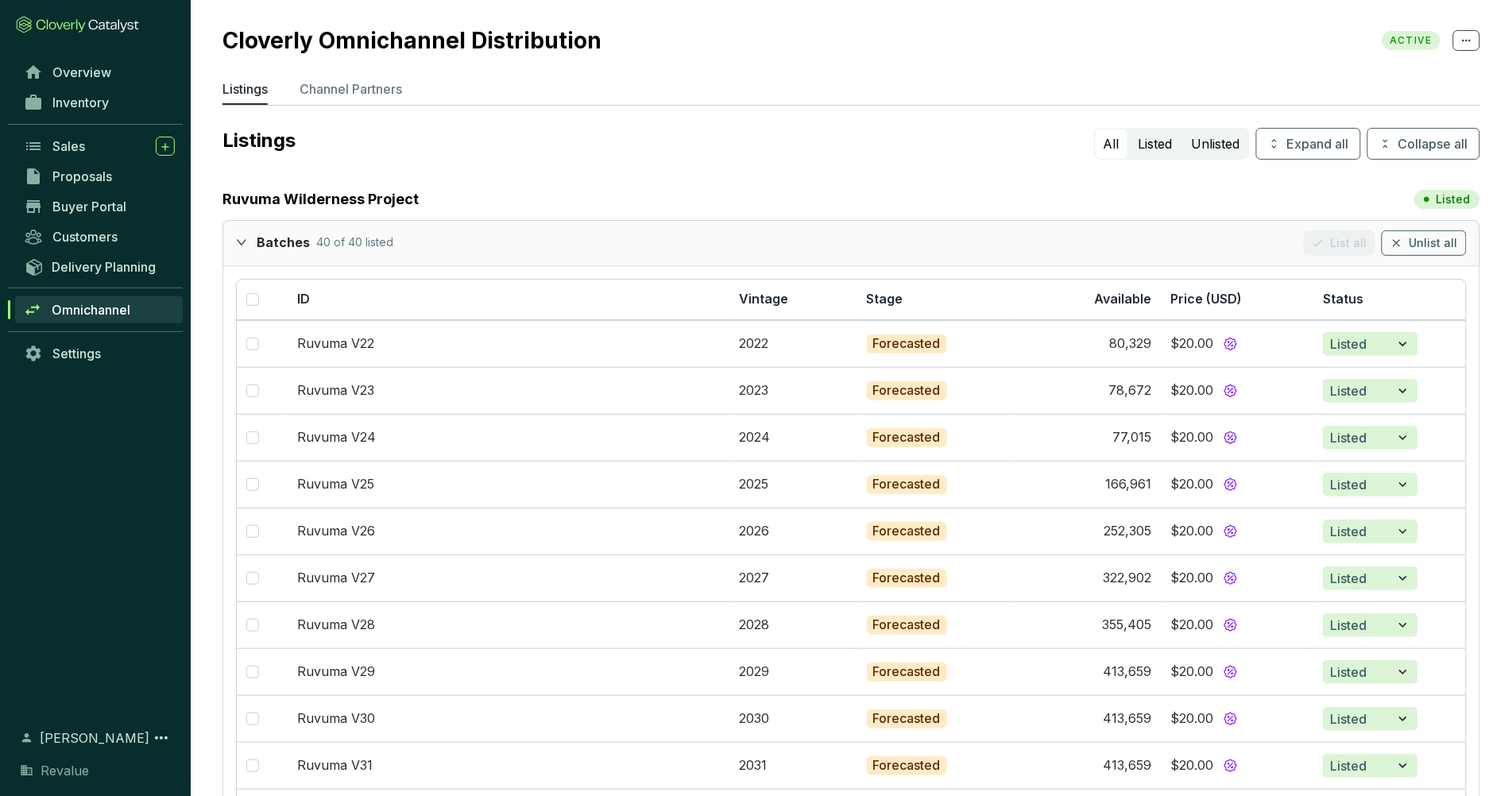
click at [227, 246] on div "Batches 40 of 40 listed List all Unlist all" at bounding box center [852, 243] width 1256 height 45
click at [236, 241] on icon "expanded" at bounding box center [241, 242] width 11 height 11
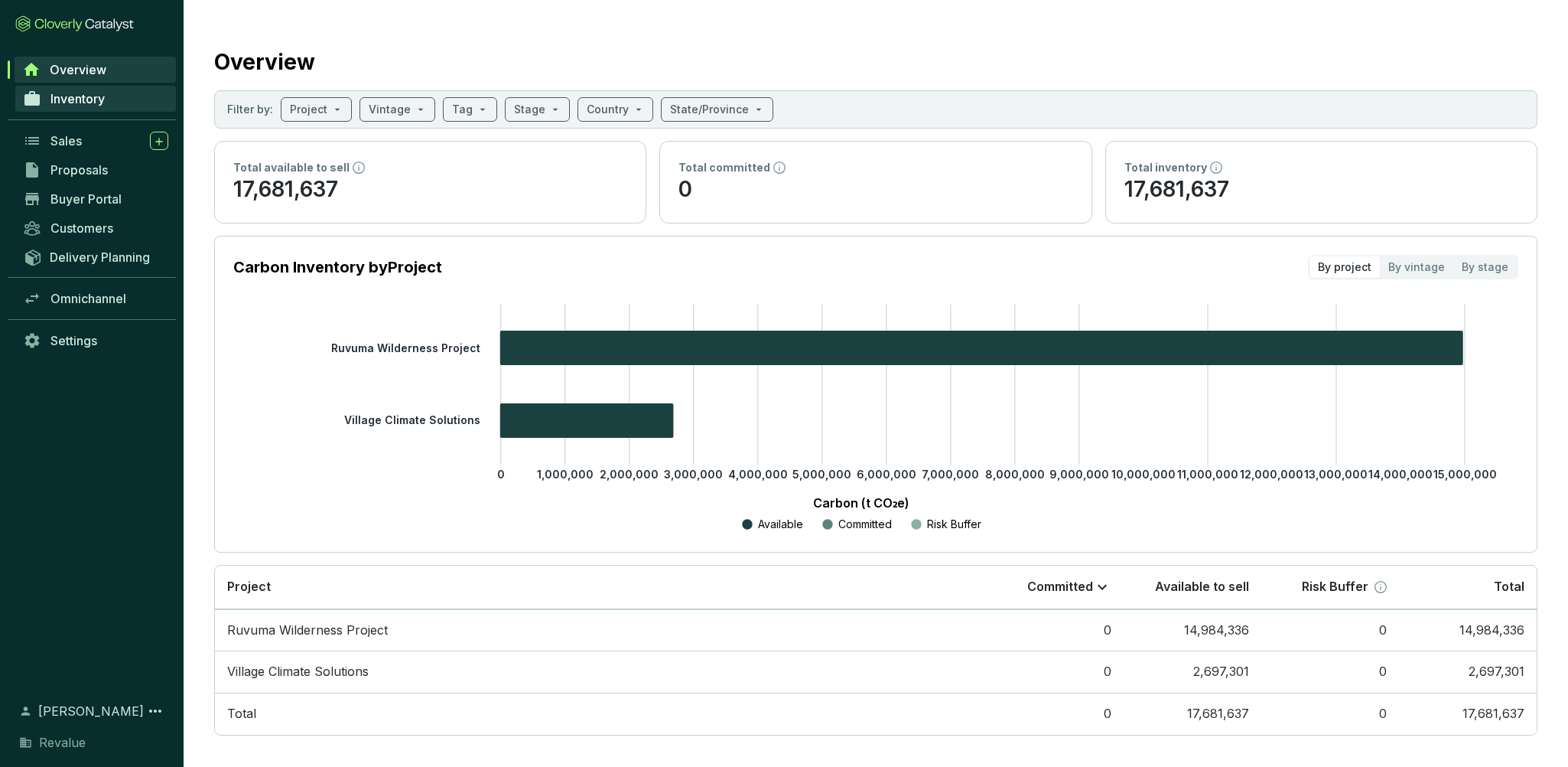
click at [81, 100] on span "Inventory" at bounding box center [78, 99] width 54 height 15
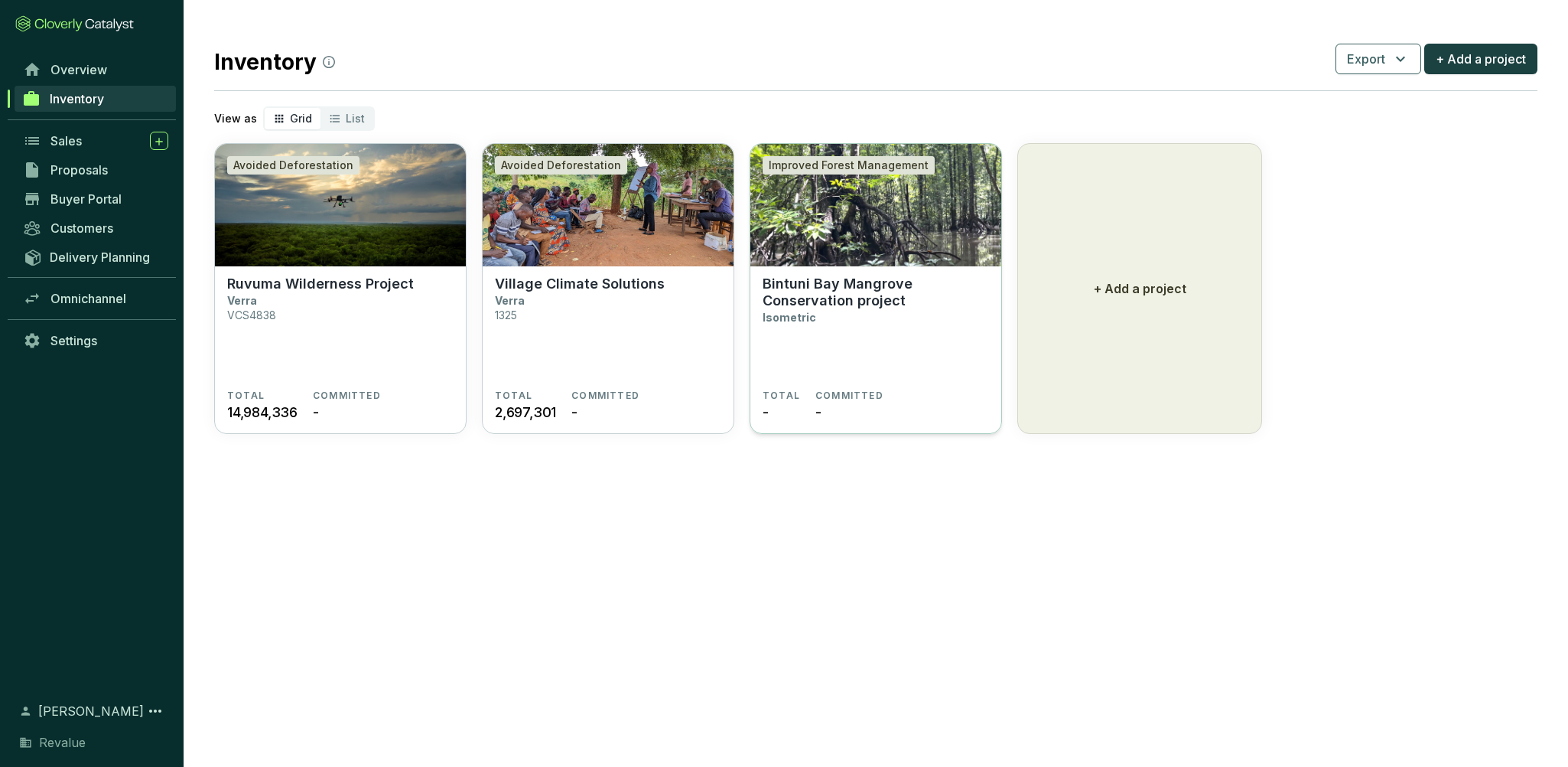
click at [815, 296] on p "Bintuni Bay Mangrove Conservation project" at bounding box center [876, 292] width 226 height 34
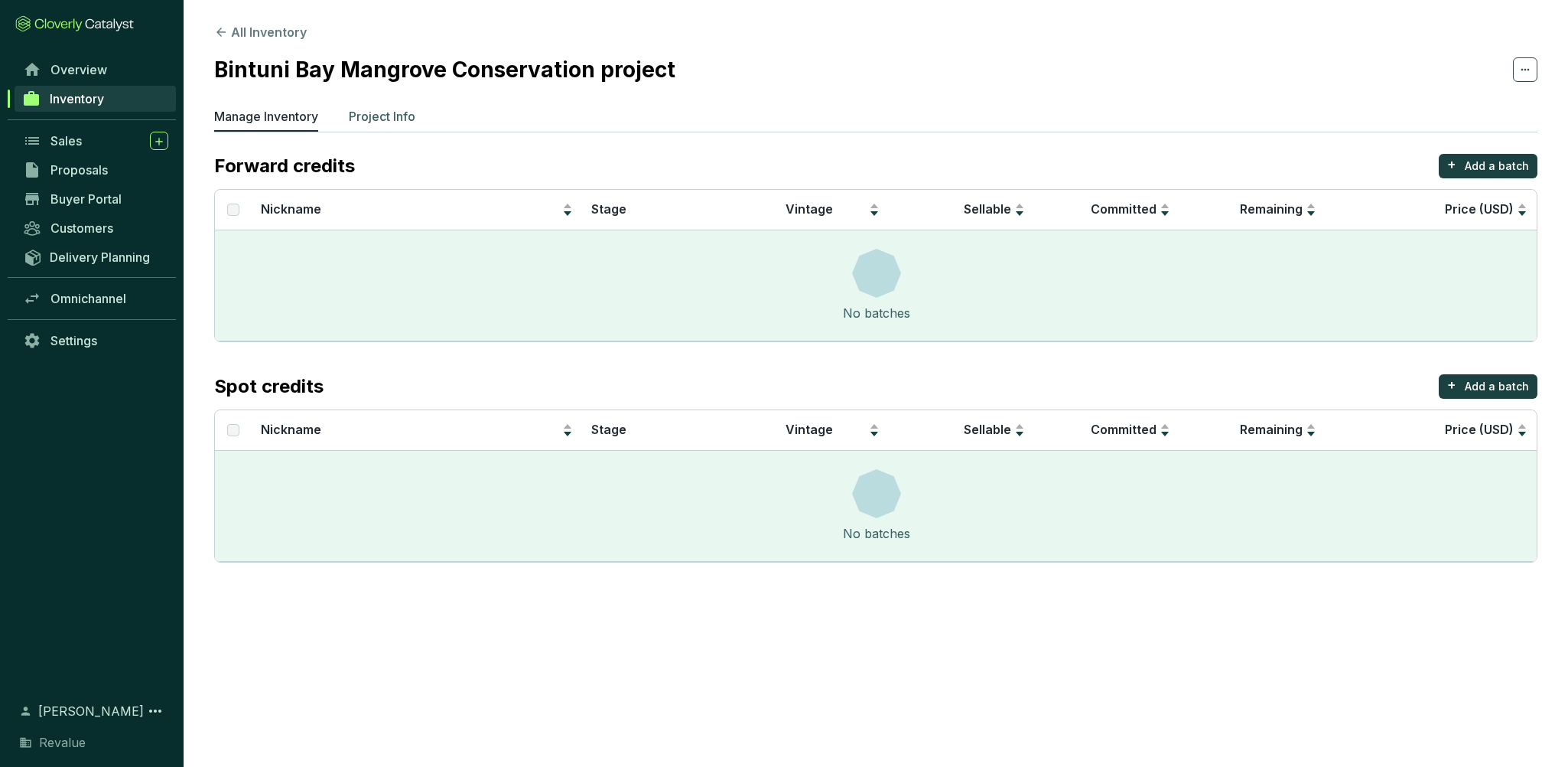
click at [394, 112] on p "Project Info" at bounding box center [382, 117] width 67 height 19
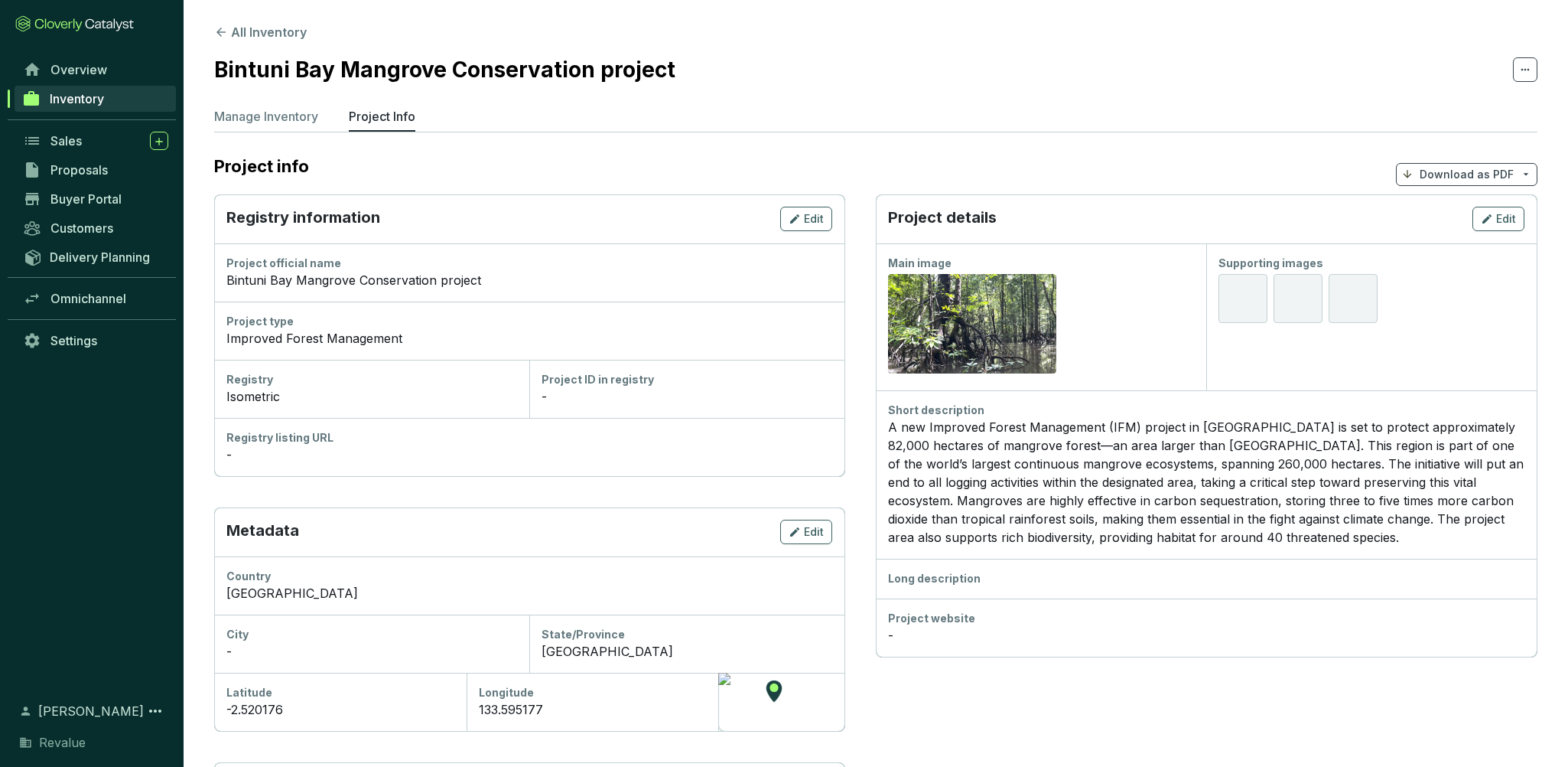
click at [1145, 514] on div "A new Improved Forest Management (IFM) project in southeast Asia is set to prot…" at bounding box center [1207, 482] width 637 height 128
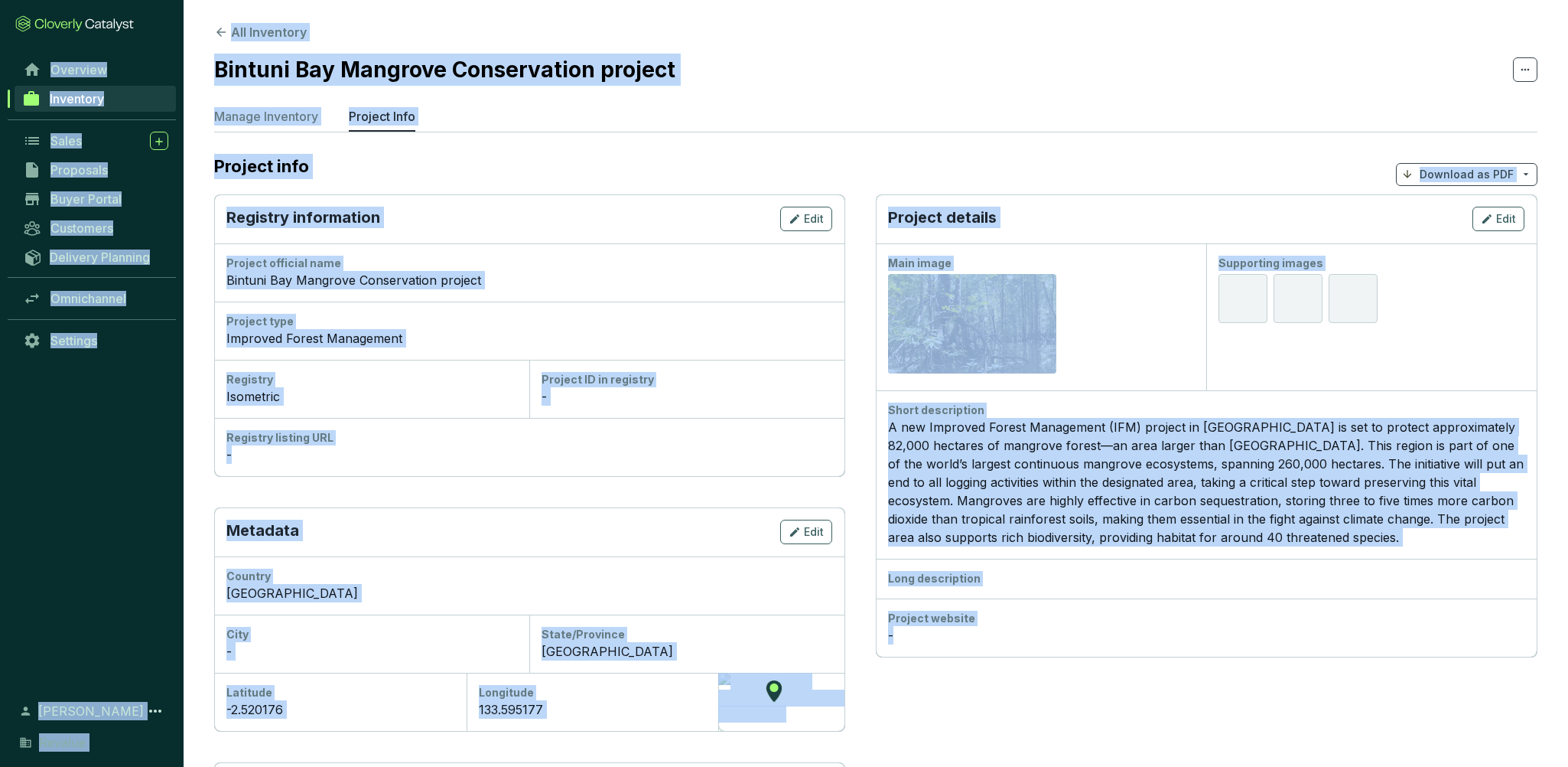
click at [1145, 514] on div "A new Improved Forest Management (IFM) project in southeast Asia is set to prot…" at bounding box center [1207, 482] width 637 height 128
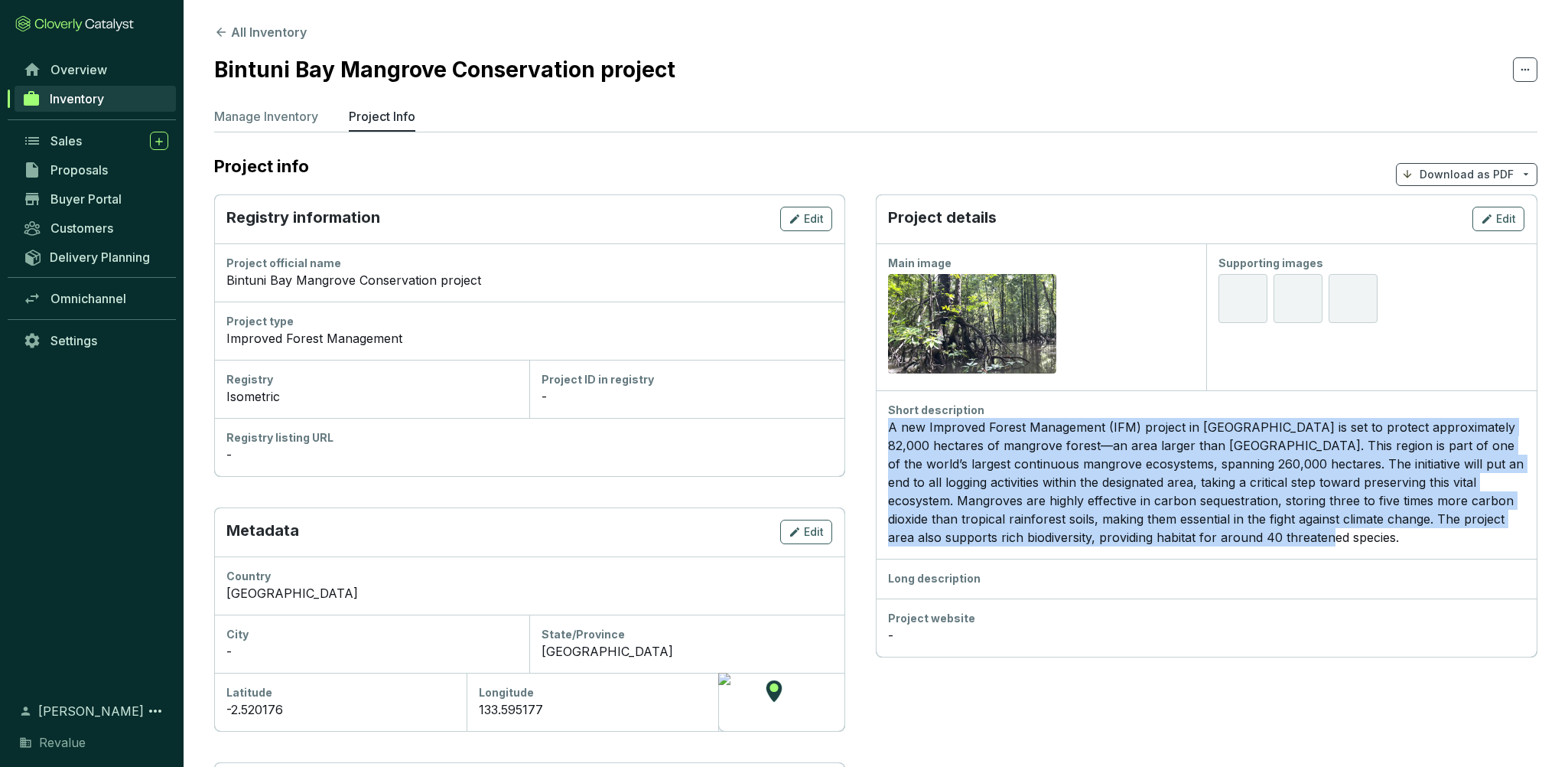
drag, startPoint x: 1283, startPoint y: 534, endPoint x: 886, endPoint y: 427, distance: 411.2
click at [886, 427] on div "Short description A new Improved Forest Management (IFM) project in southeast A…" at bounding box center [1206, 474] width 661 height 168
copy div "A new Improved Forest Management (IFM) project in southeast Asia is set to prot…"
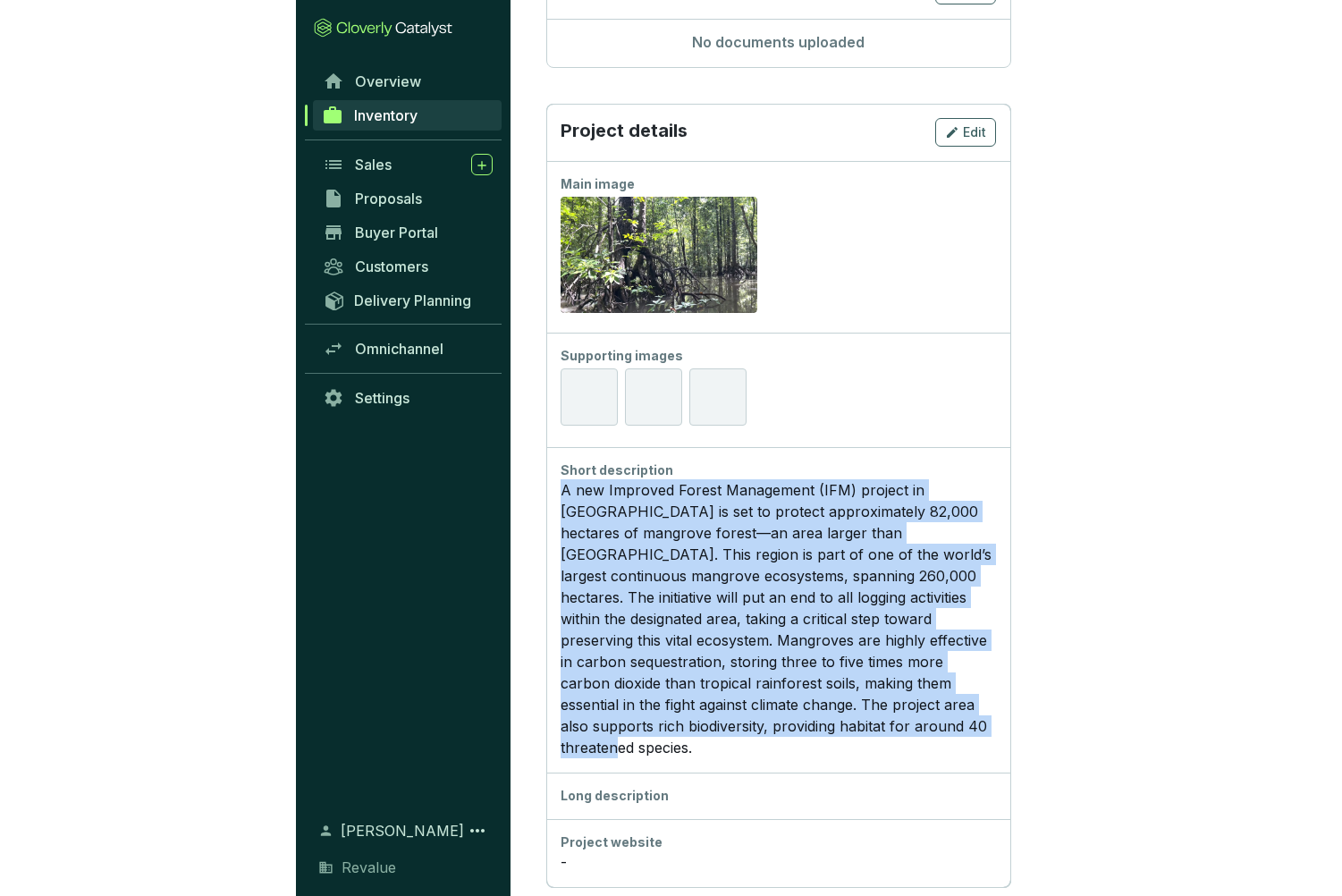
scroll to position [469, 0]
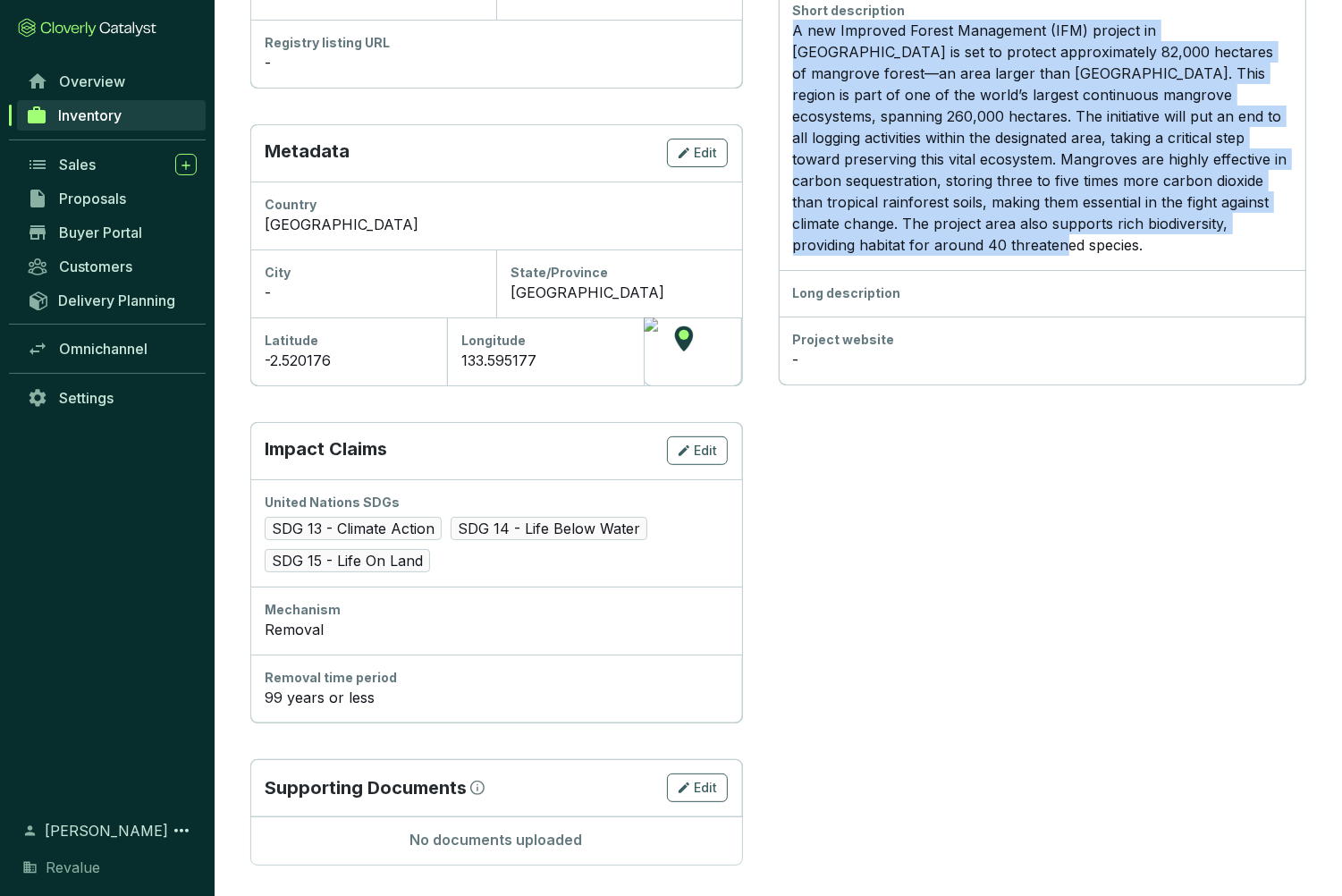
click at [1019, 194] on div "A new Improved Forest Management (IFM) project in southeast Asia is set to prot…" at bounding box center [1042, 137] width 498 height 236
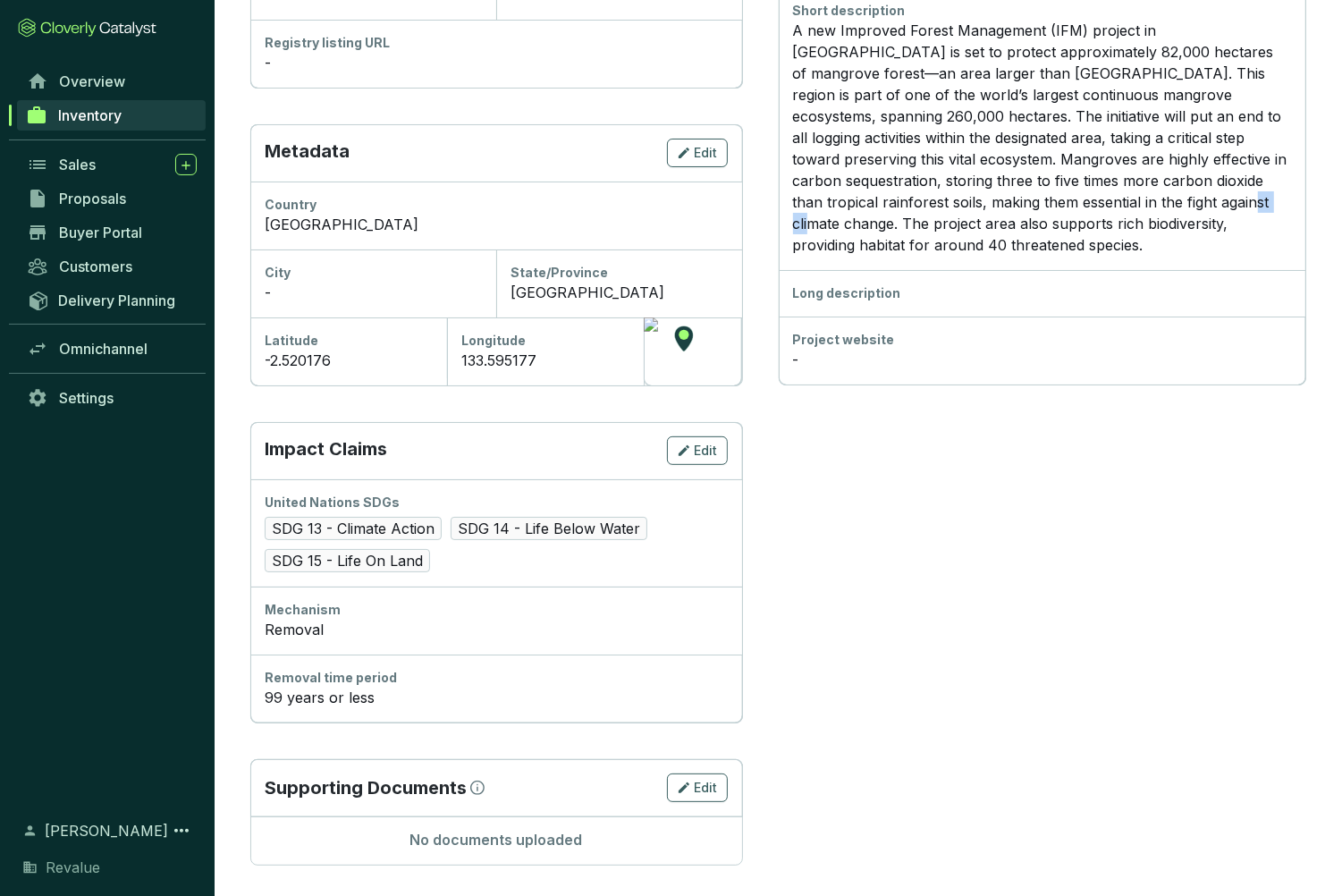
click at [1019, 194] on div "A new Improved Forest Management (IFM) project in southeast Asia is set to prot…" at bounding box center [1042, 137] width 498 height 236
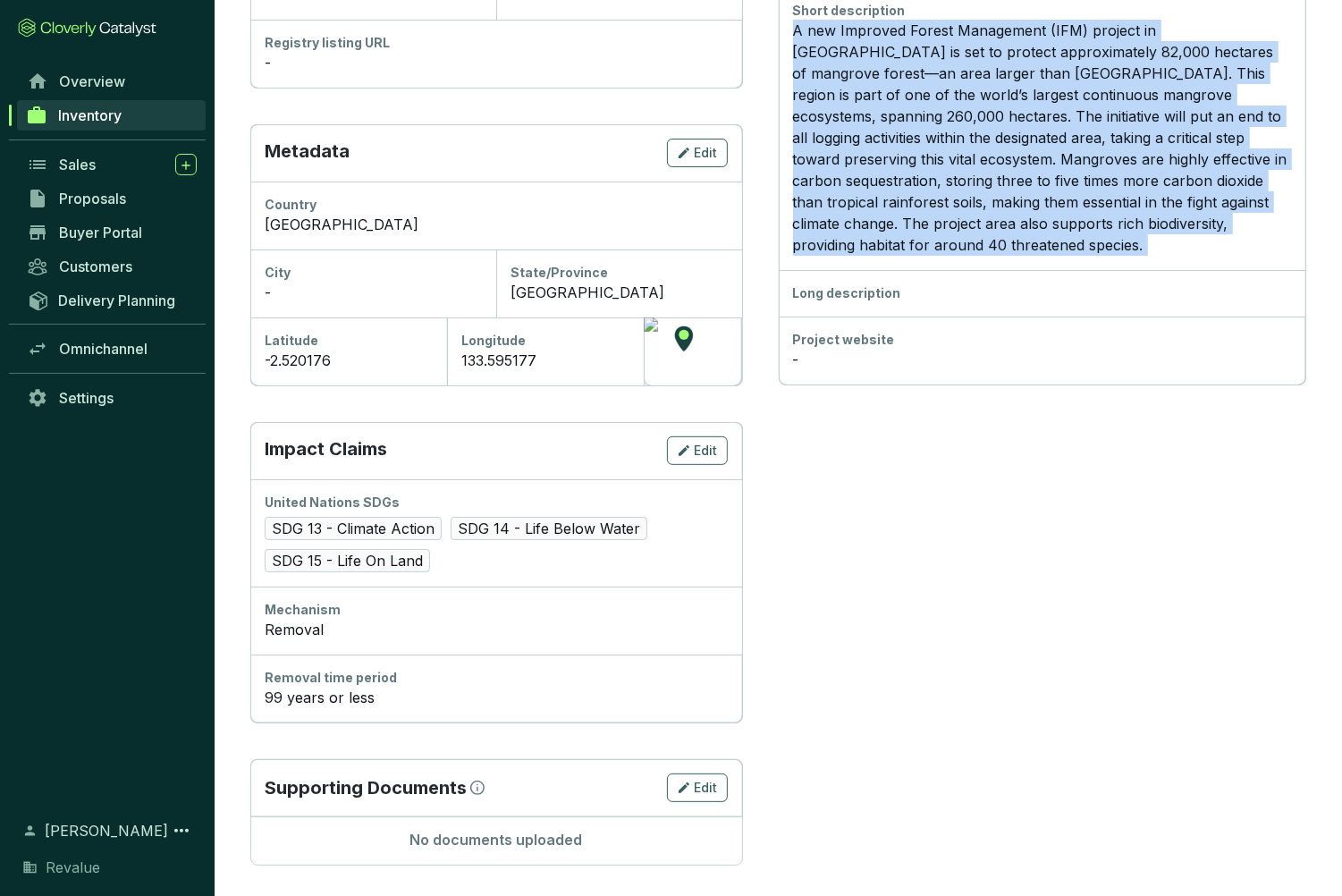
click at [1019, 194] on div "A new Improved Forest Management (IFM) project in southeast Asia is set to prot…" at bounding box center [1042, 137] width 498 height 236
click at [1006, 374] on section "Project details Edit Main image Preview Supporting images Short description A n…" at bounding box center [1042, 312] width 528 height 1107
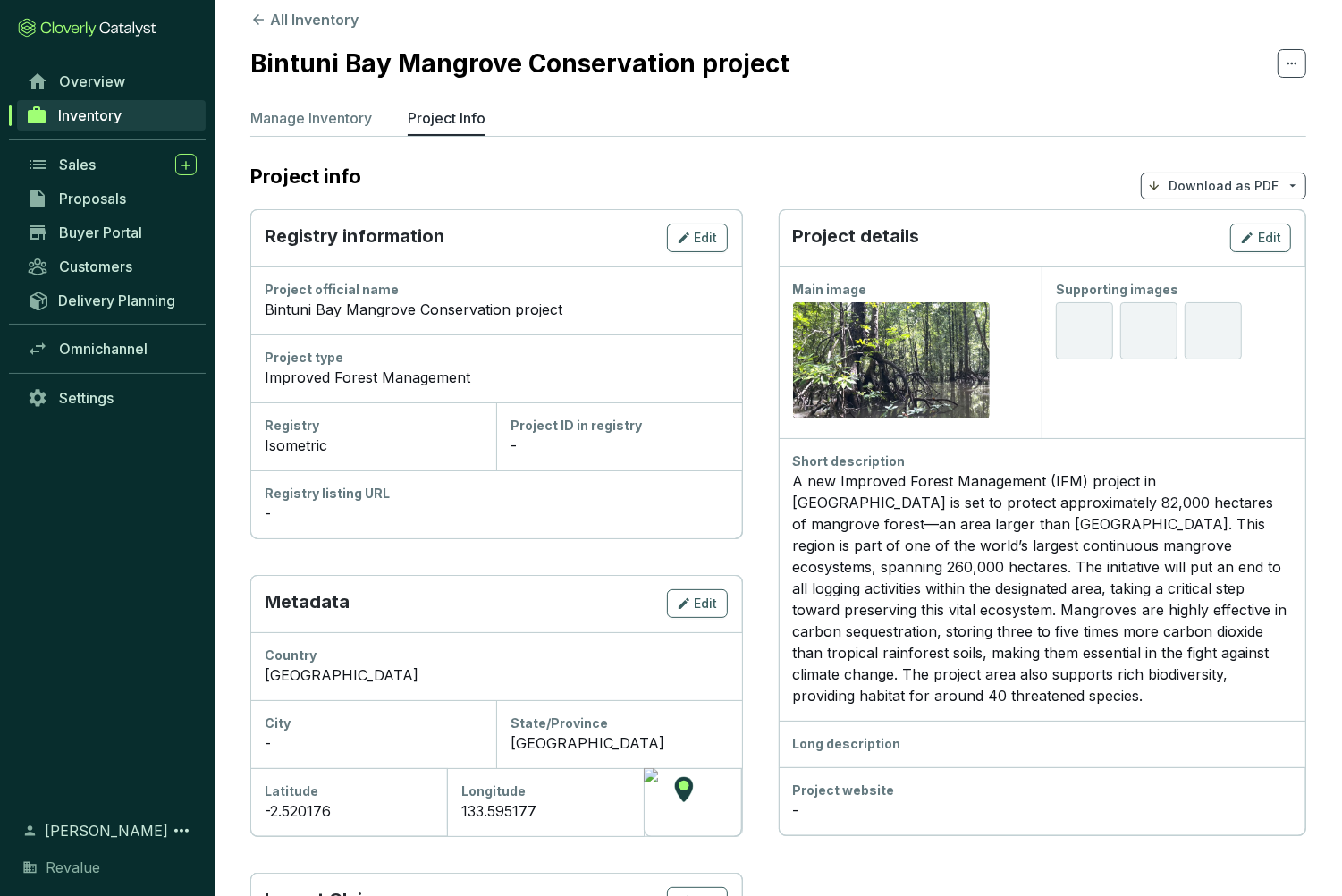
scroll to position [0, 0]
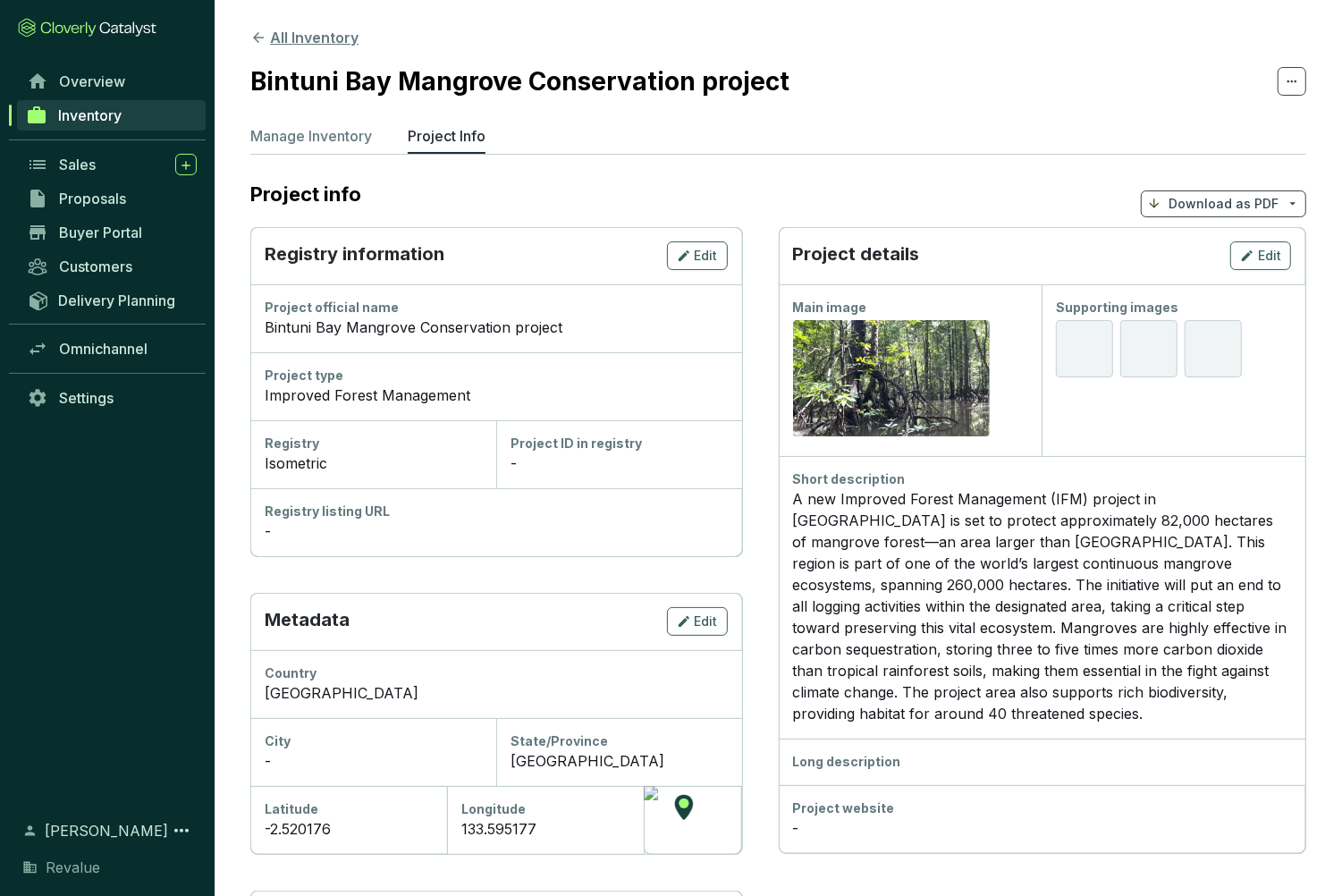
click at [319, 34] on button "All Inventory" at bounding box center [305, 37] width 109 height 22
